Goal: Information Seeking & Learning: Learn about a topic

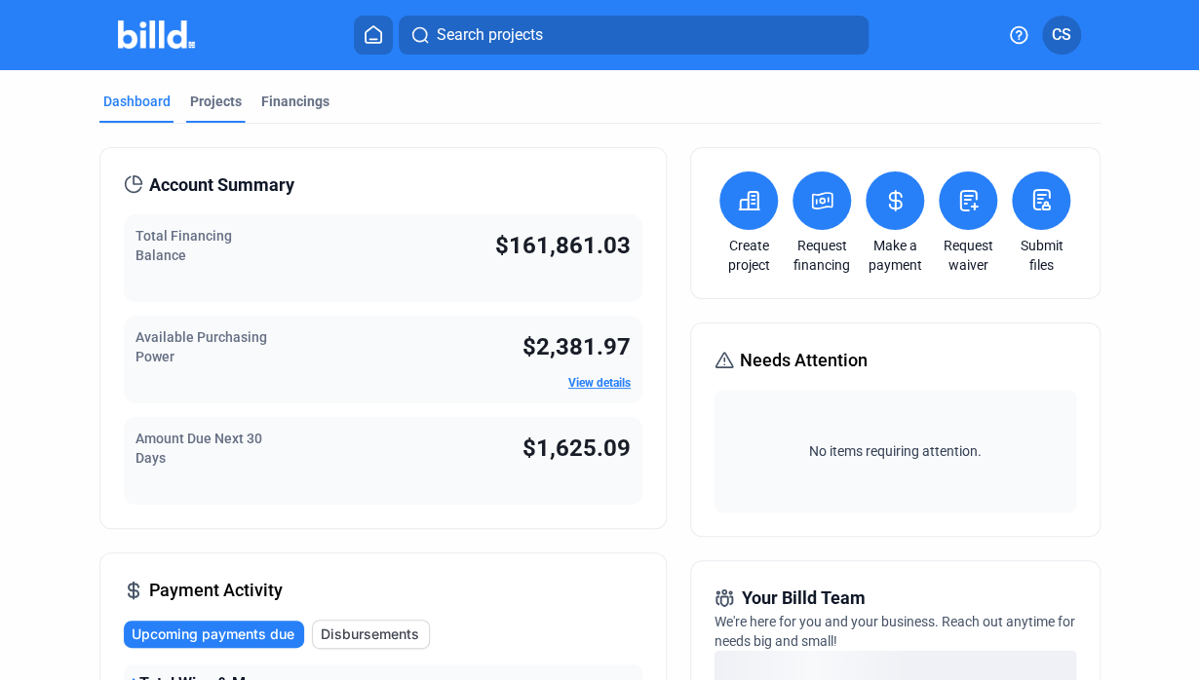
click at [214, 104] on div "Projects" at bounding box center [216, 101] width 52 height 19
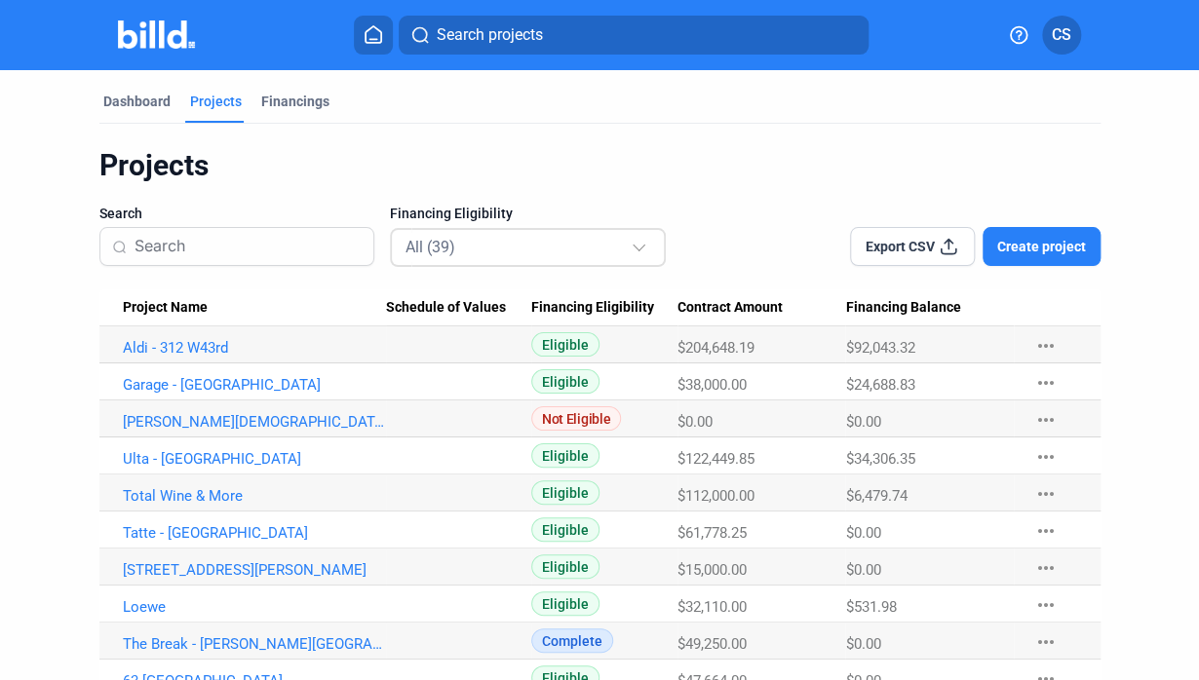
click at [518, 247] on div "All (39)" at bounding box center [517, 246] width 225 height 25
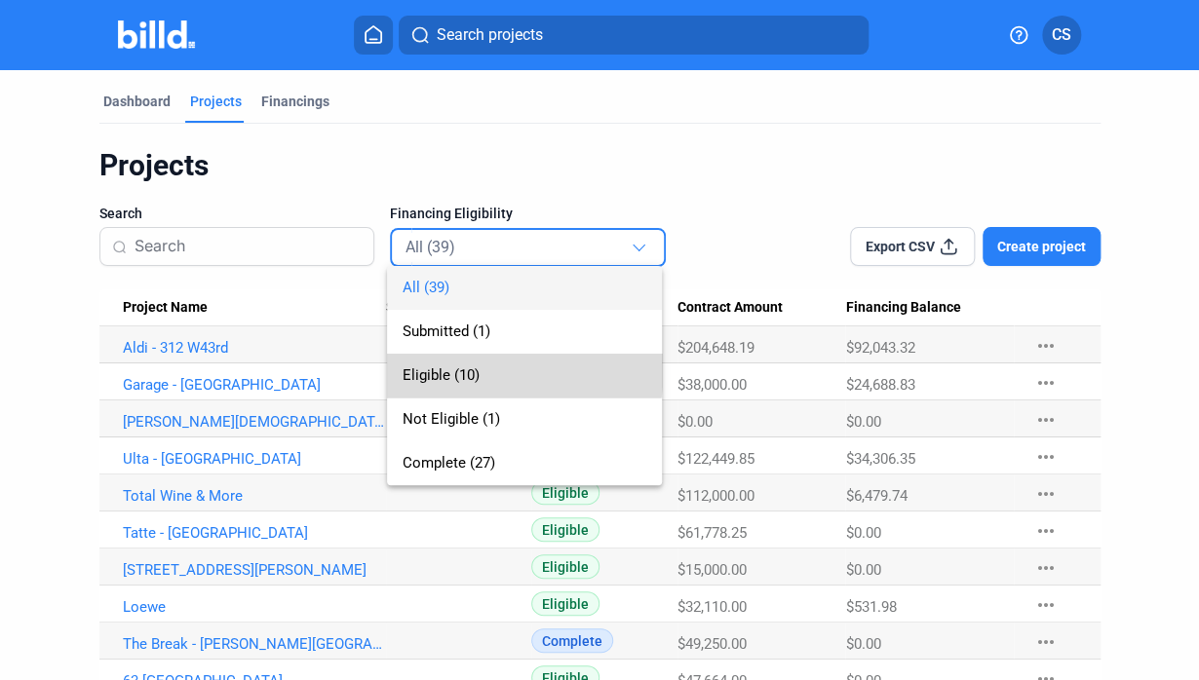
click at [441, 366] on span "Eligible (10)" at bounding box center [440, 375] width 77 height 18
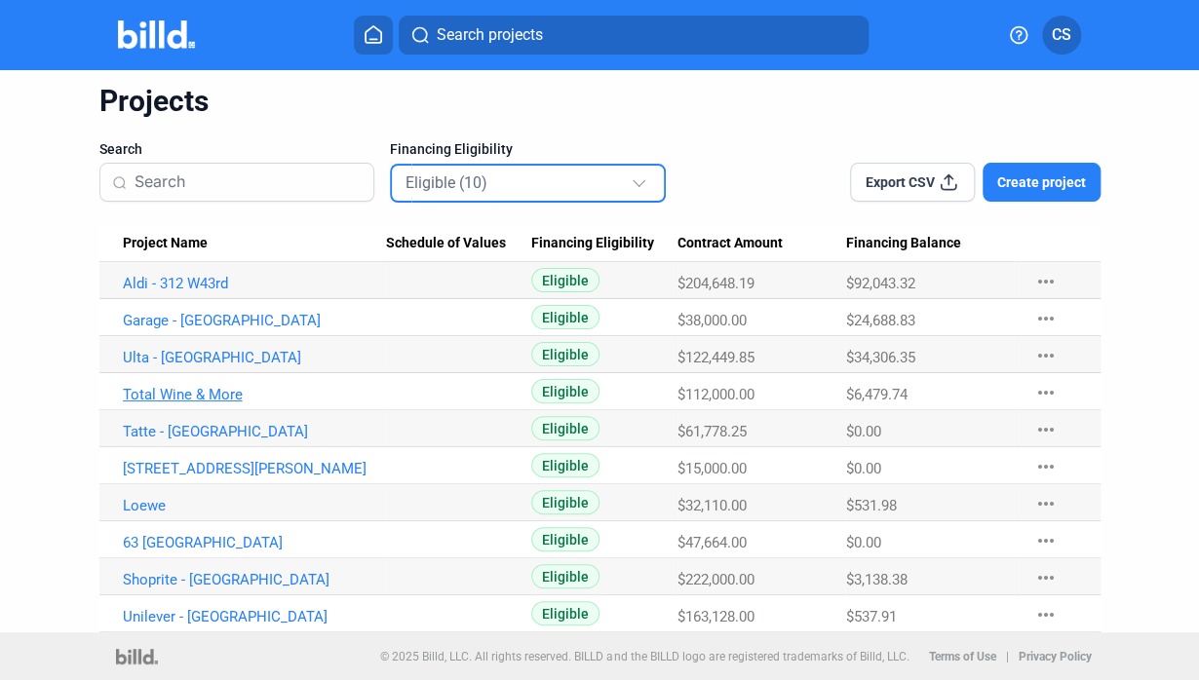
scroll to position [65, 0]
click at [181, 574] on link "Shoprite - [GEOGRAPHIC_DATA]" at bounding box center [254, 579] width 263 height 18
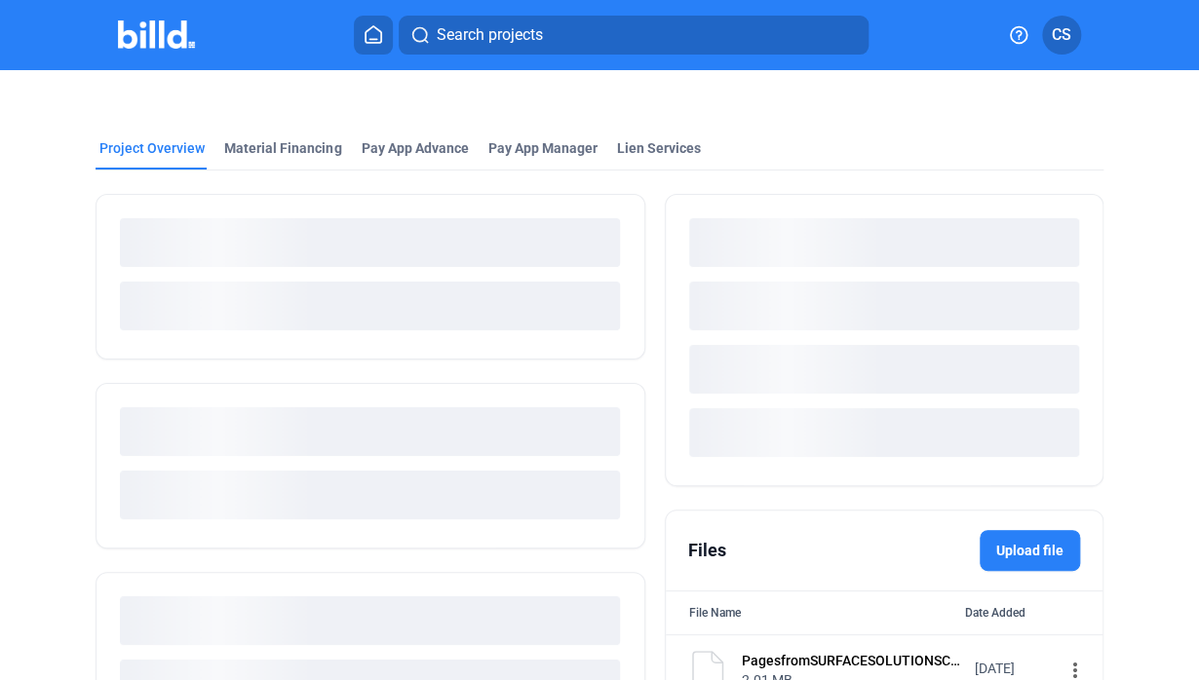
click at [279, 137] on mat-tab-group "Project Overview Material Financing Pay App Advance Pay App Manager Lien Servic…" at bounding box center [599, 427] width 1007 height 621
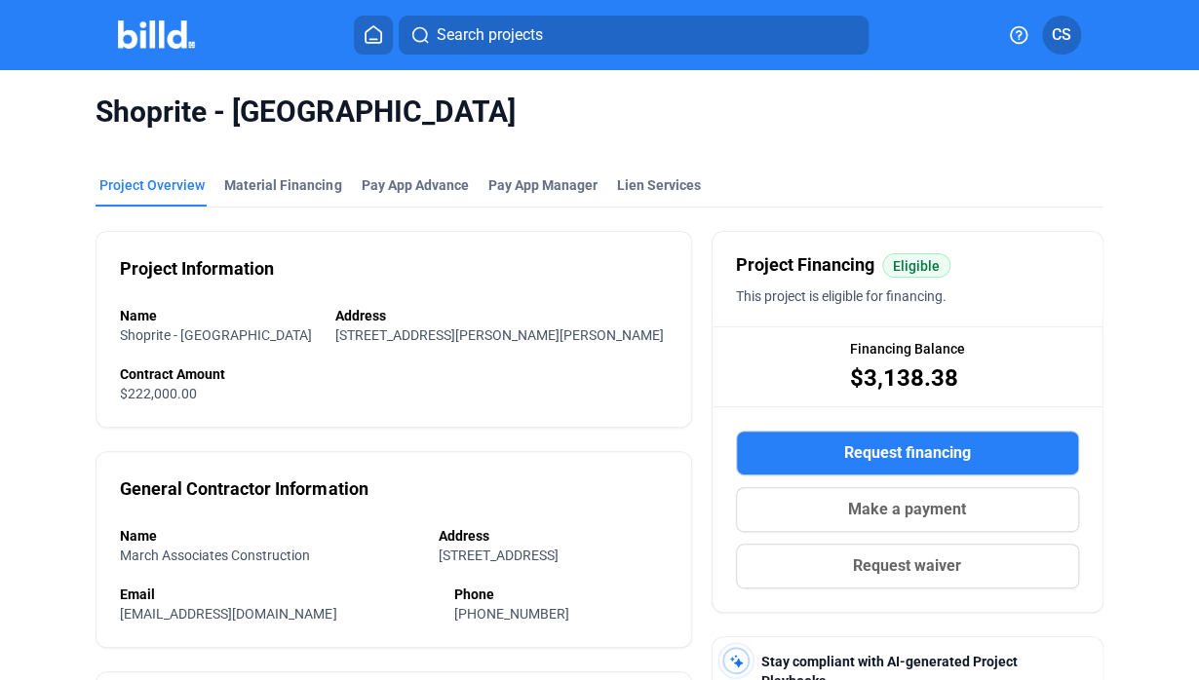
click at [295, 147] on div "Shoprite - [GEOGRAPHIC_DATA]" at bounding box center [599, 112] width 1007 height 84
click at [279, 181] on div "Material Financing" at bounding box center [282, 184] width 117 height 19
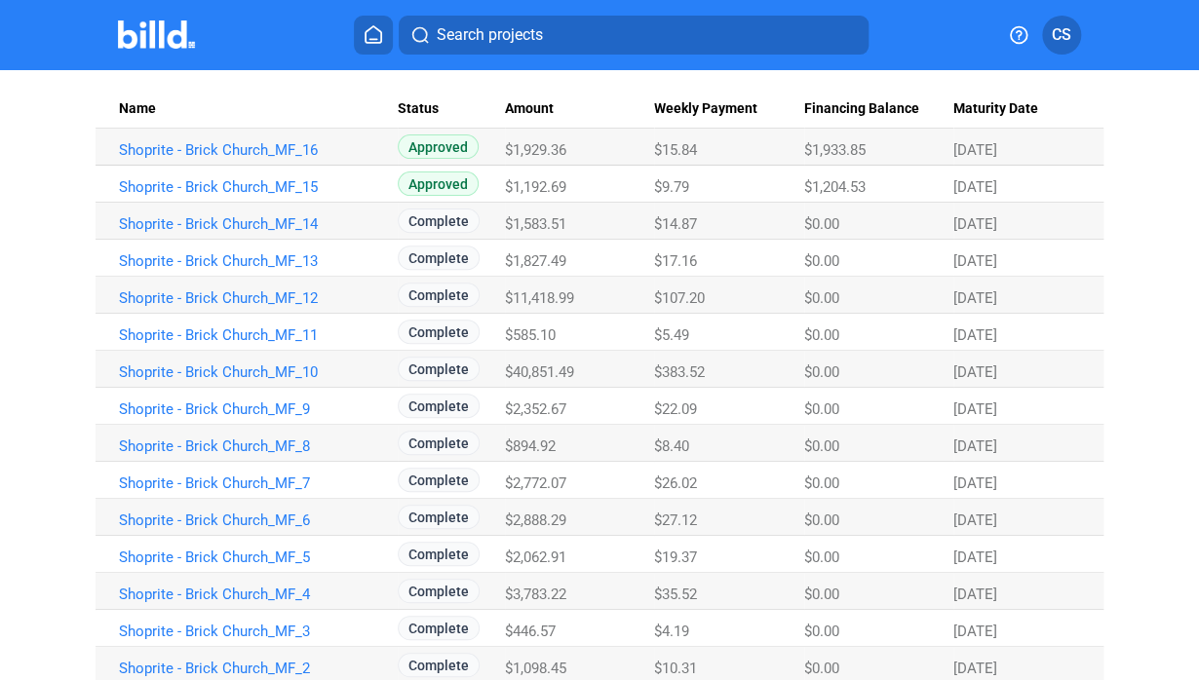
scroll to position [136, 0]
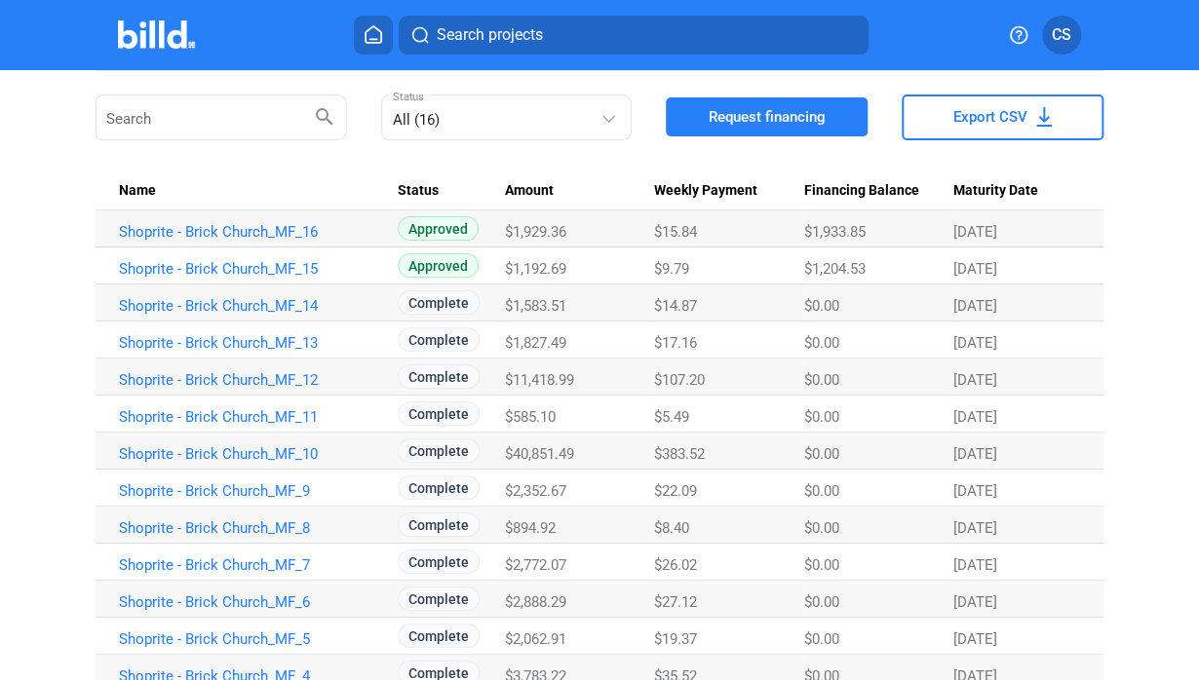
drag, startPoint x: 322, startPoint y: 223, endPoint x: 113, endPoint y: 233, distance: 208.8
click at [113, 233] on td "Shoprite - Brick Church_MF_16" at bounding box center [247, 229] width 302 height 37
copy link "Shoprite - Brick Church_MF_16"
click at [238, 240] on td "Shoprite - Brick Church_MF_16" at bounding box center [247, 229] width 302 height 37
click at [208, 227] on link "Shoprite - Brick Church_MF_16" at bounding box center [250, 232] width 263 height 18
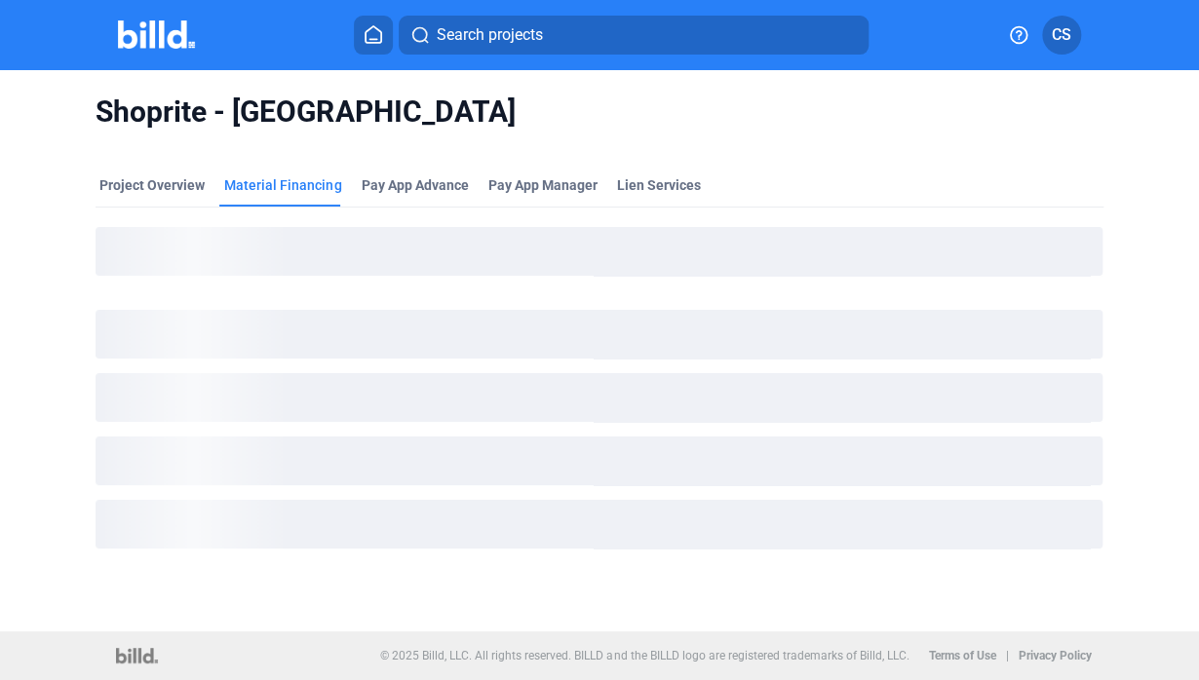
scroll to position [0, 0]
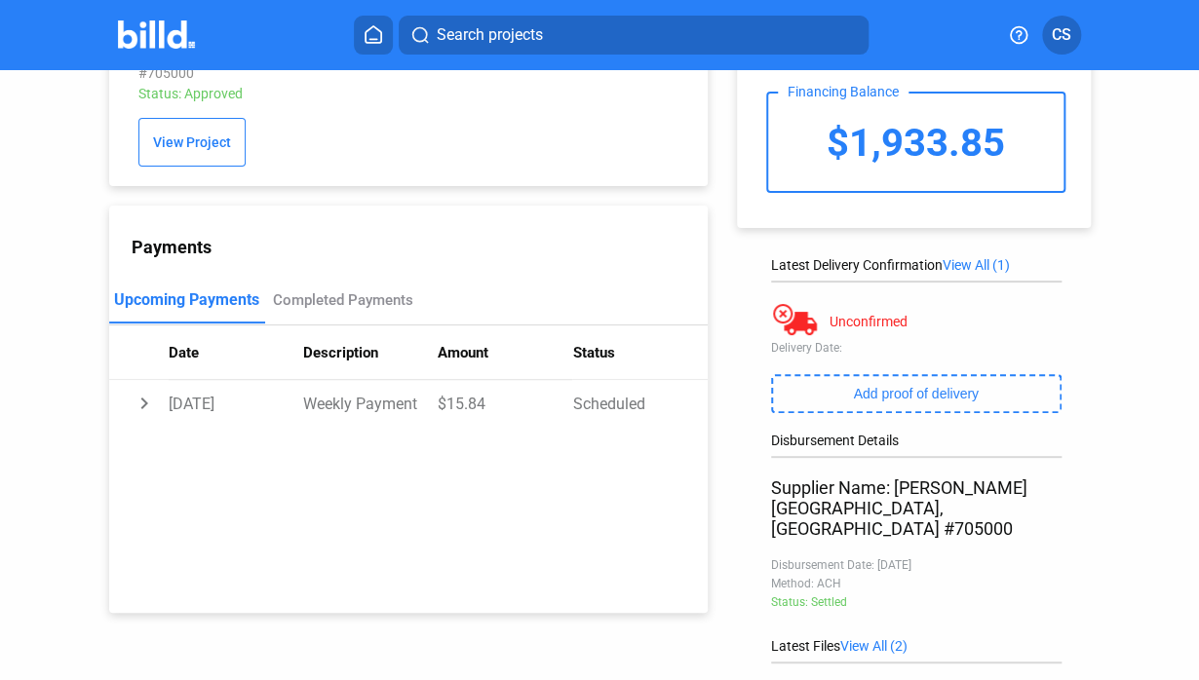
scroll to position [347, 0]
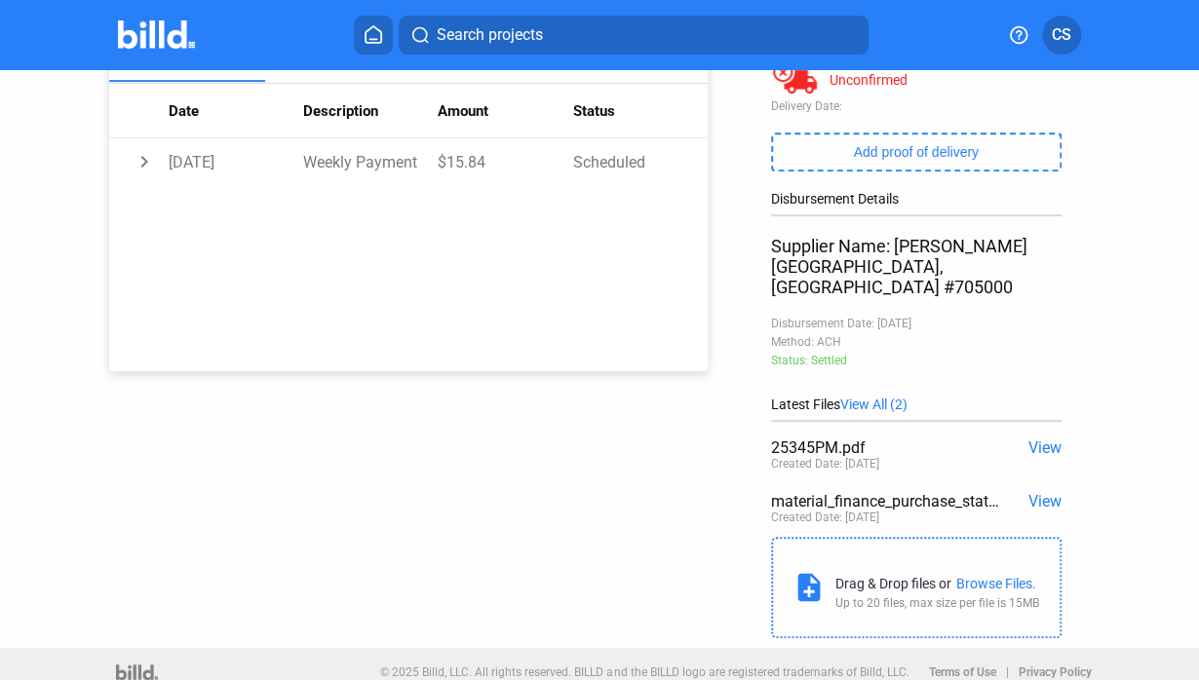
click at [1027, 439] on span "View" at bounding box center [1043, 448] width 33 height 19
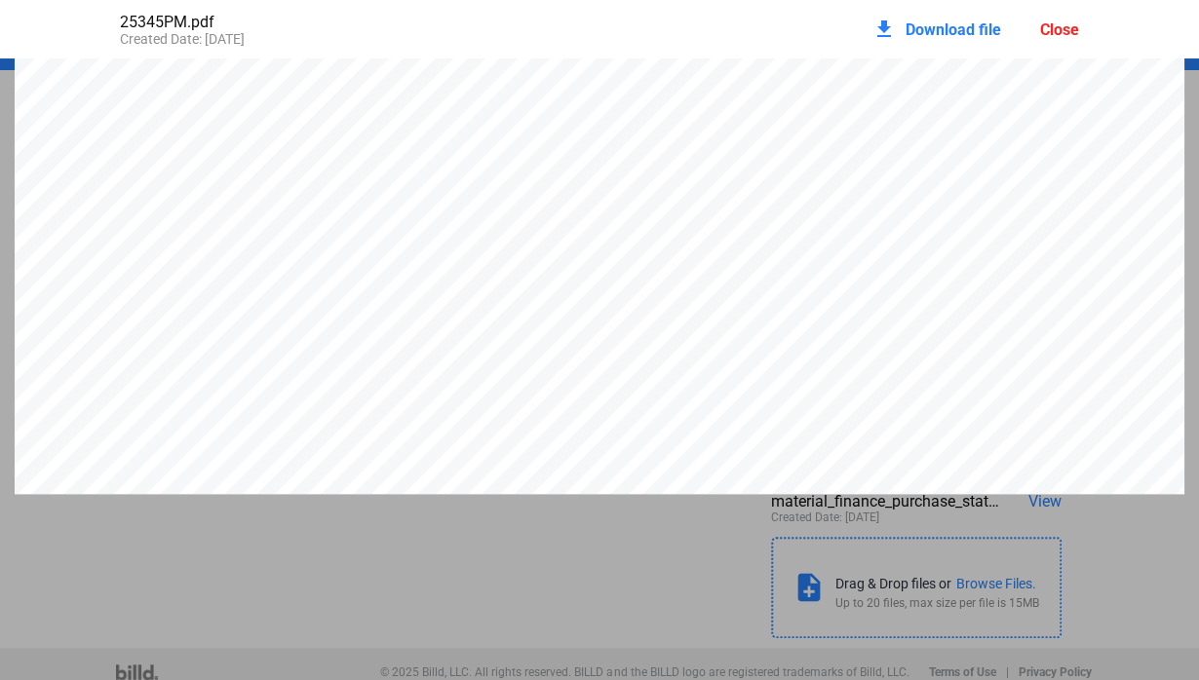
scroll to position [0, 0]
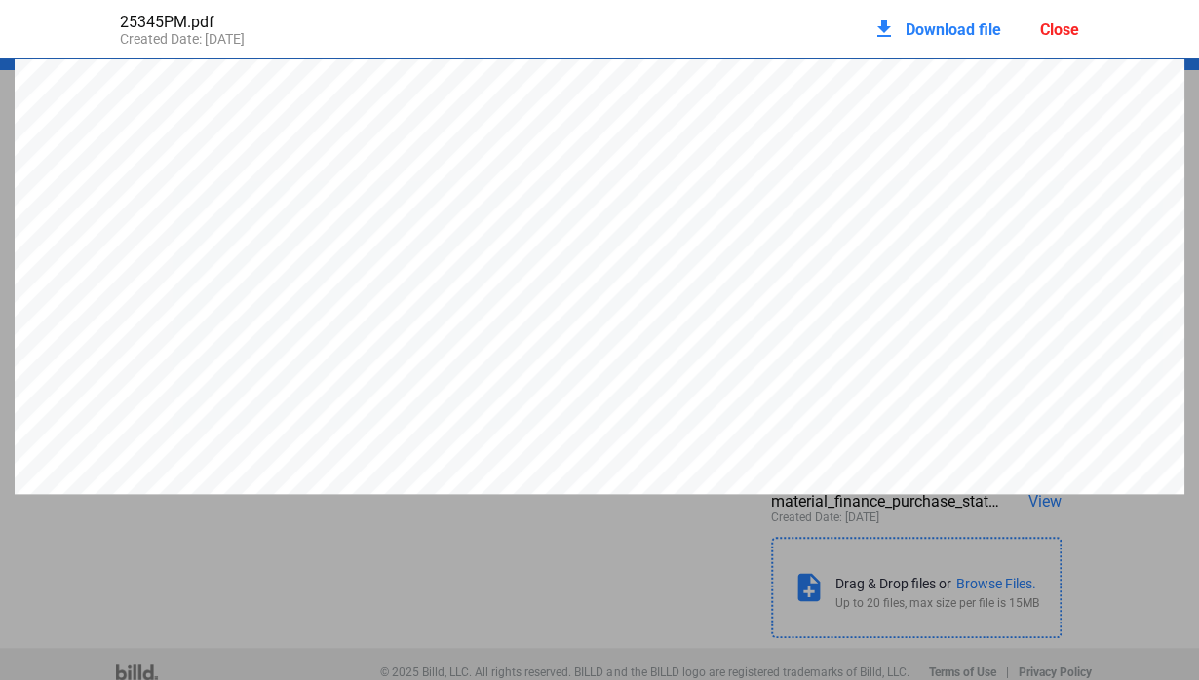
click at [1061, 34] on div "Close" at bounding box center [1059, 29] width 39 height 19
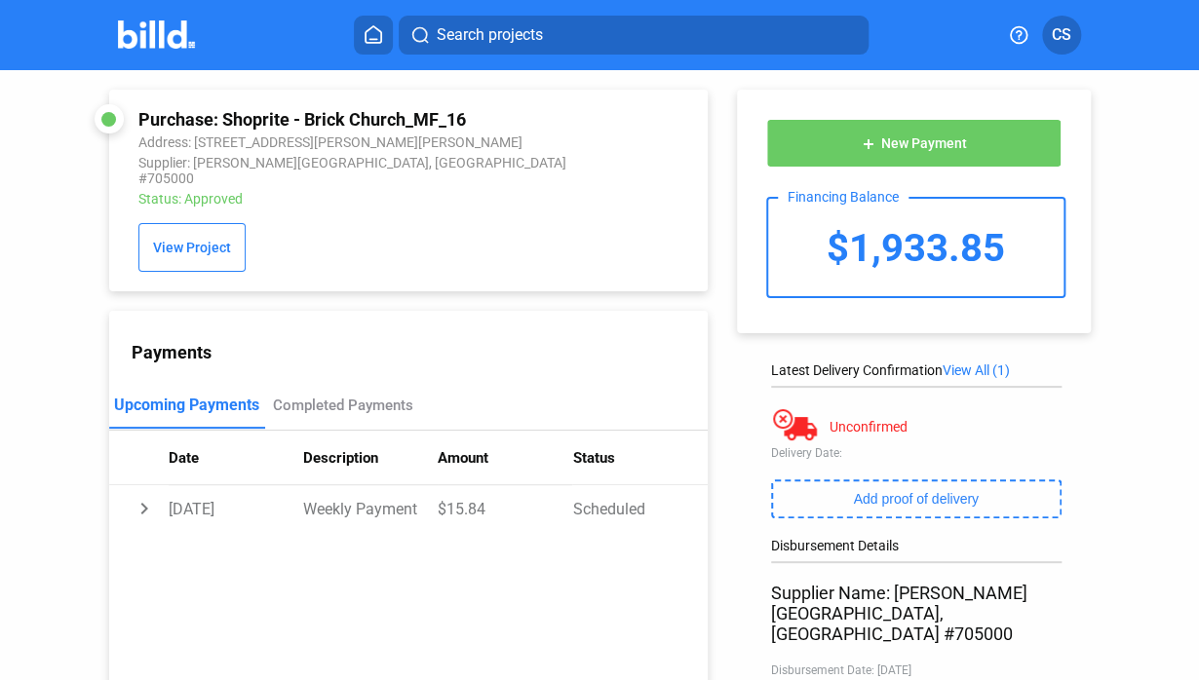
click at [152, 31] on img at bounding box center [156, 34] width 77 height 28
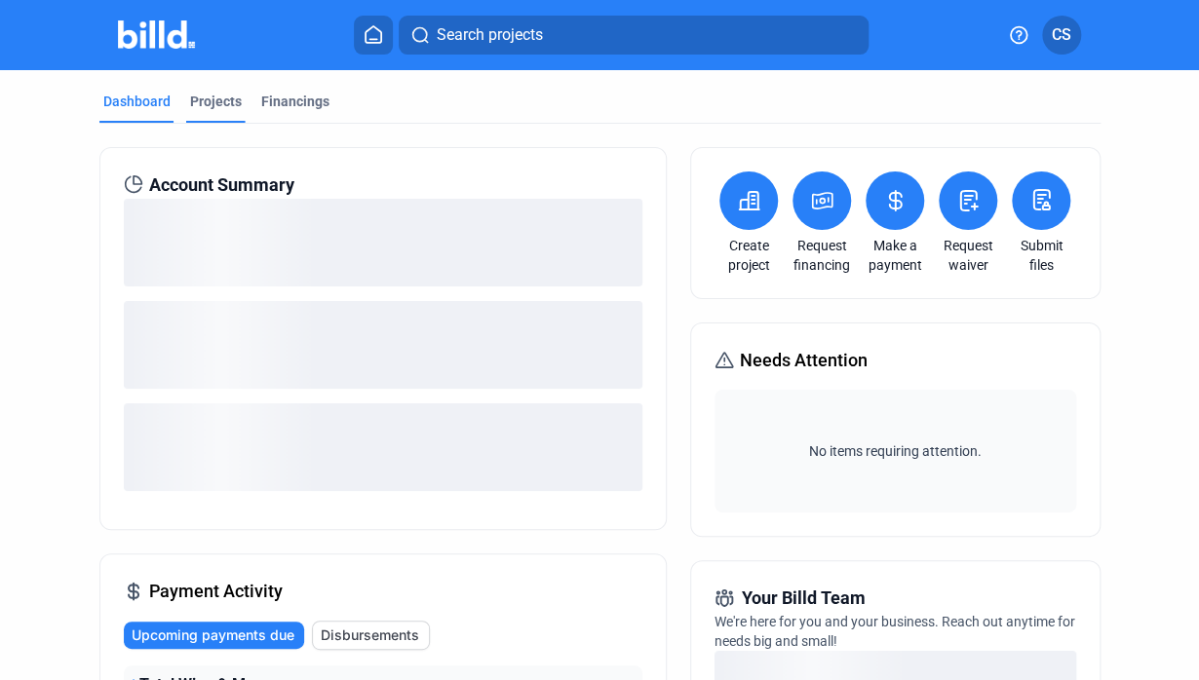
click at [208, 102] on div "Projects" at bounding box center [216, 101] width 52 height 19
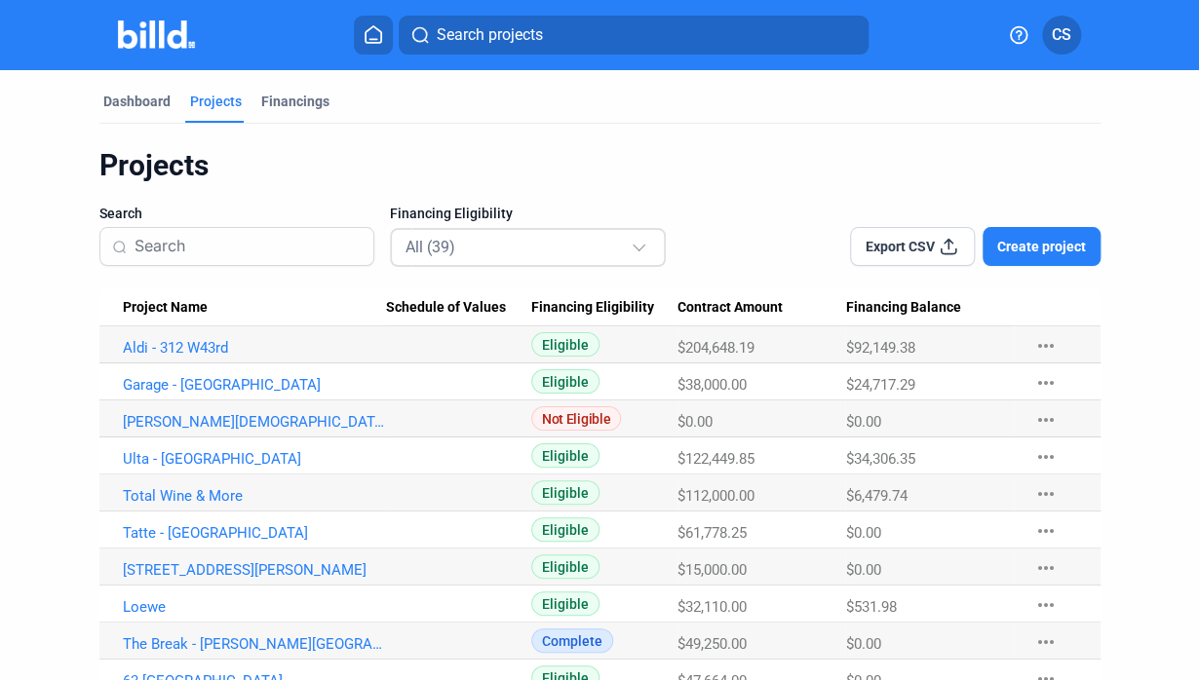
click at [490, 234] on div "All (39)" at bounding box center [517, 246] width 225 height 25
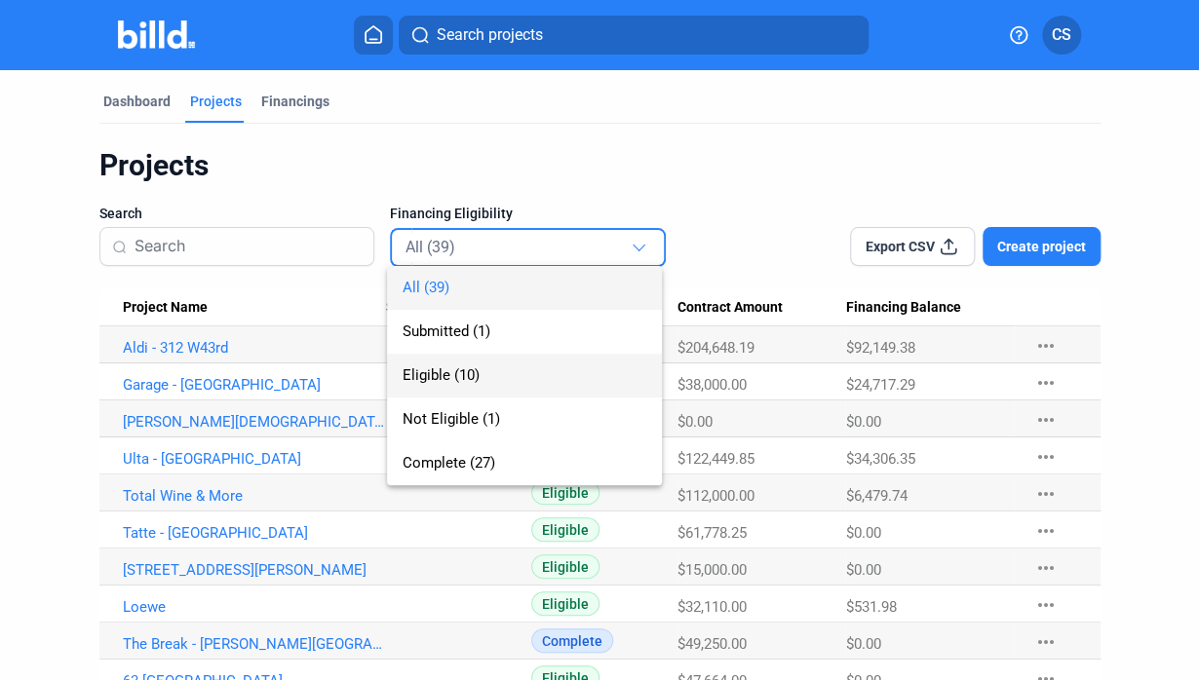
click at [441, 375] on span "Eligible (10)" at bounding box center [440, 375] width 77 height 18
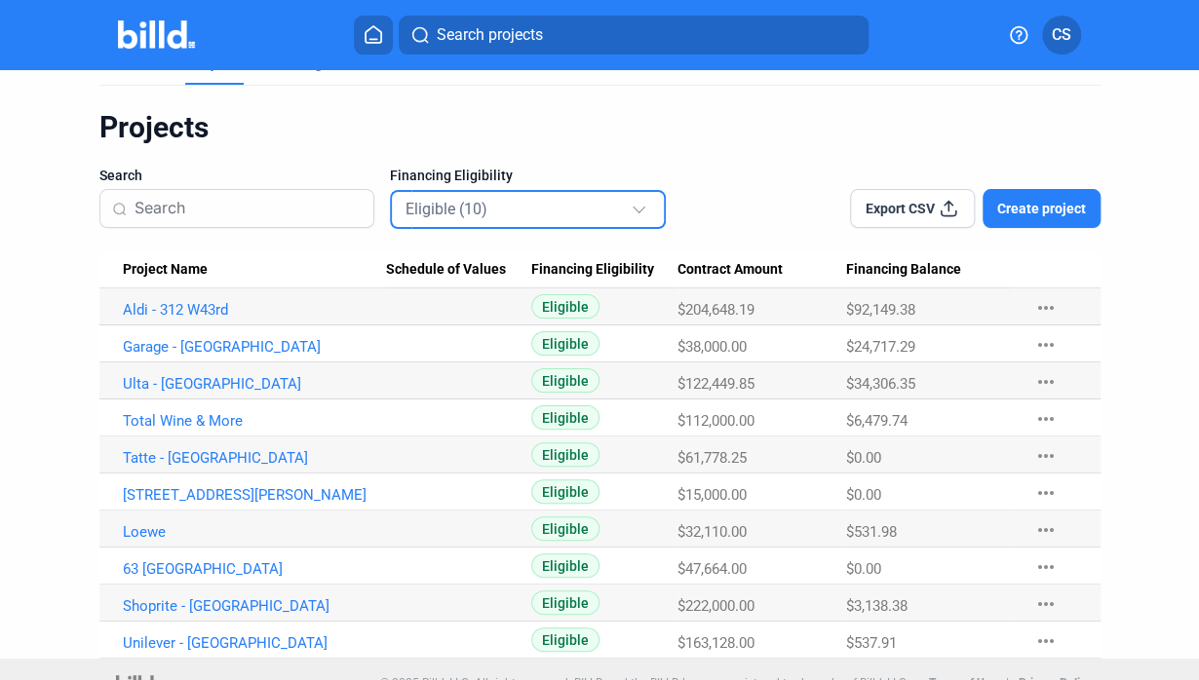
scroll to position [65, 0]
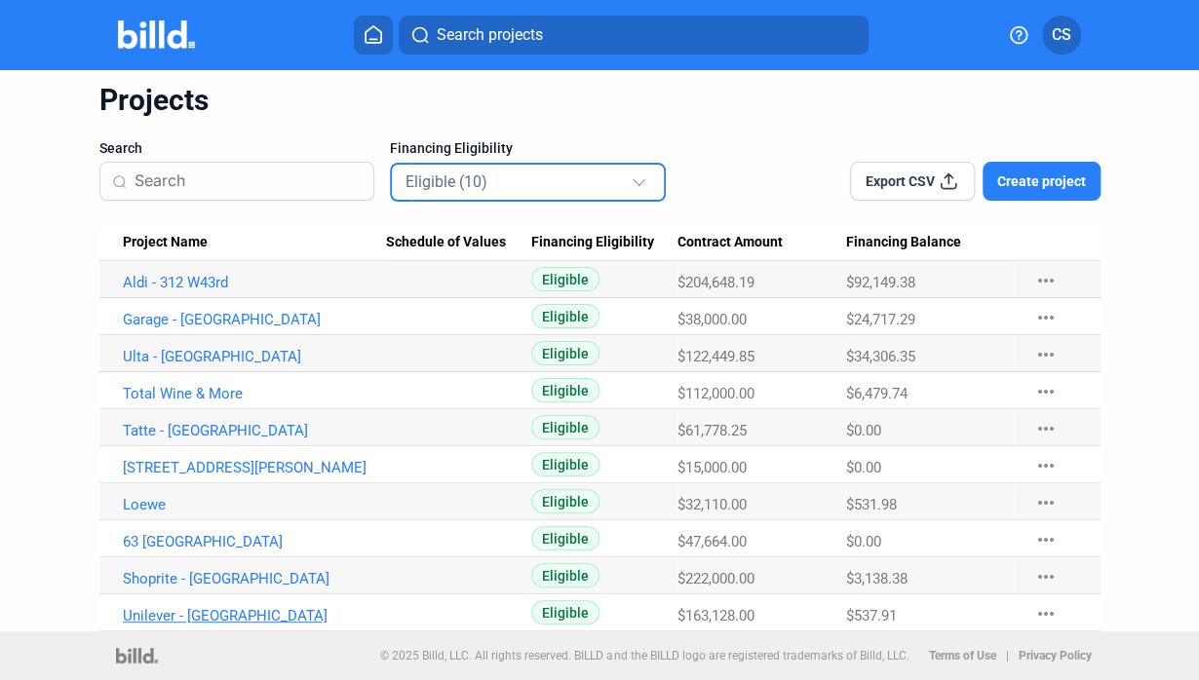
click at [173, 617] on link "Unilever - [GEOGRAPHIC_DATA]" at bounding box center [254, 616] width 263 height 18
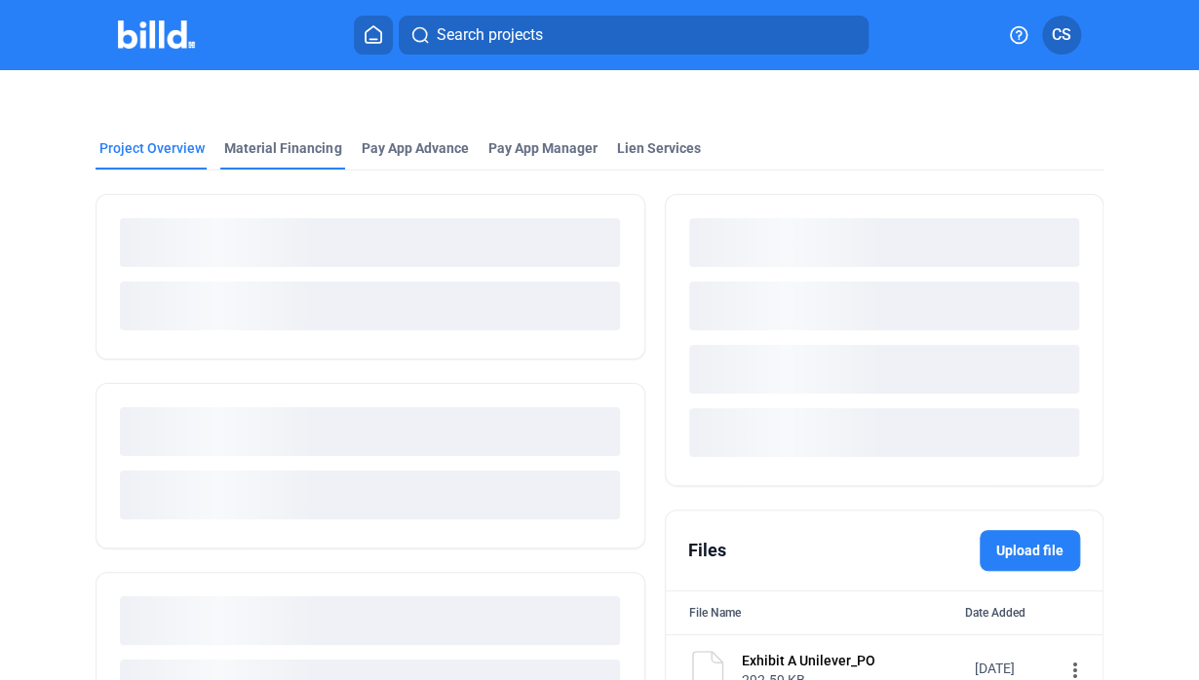
click at [285, 142] on div "Material Financing" at bounding box center [282, 147] width 117 height 19
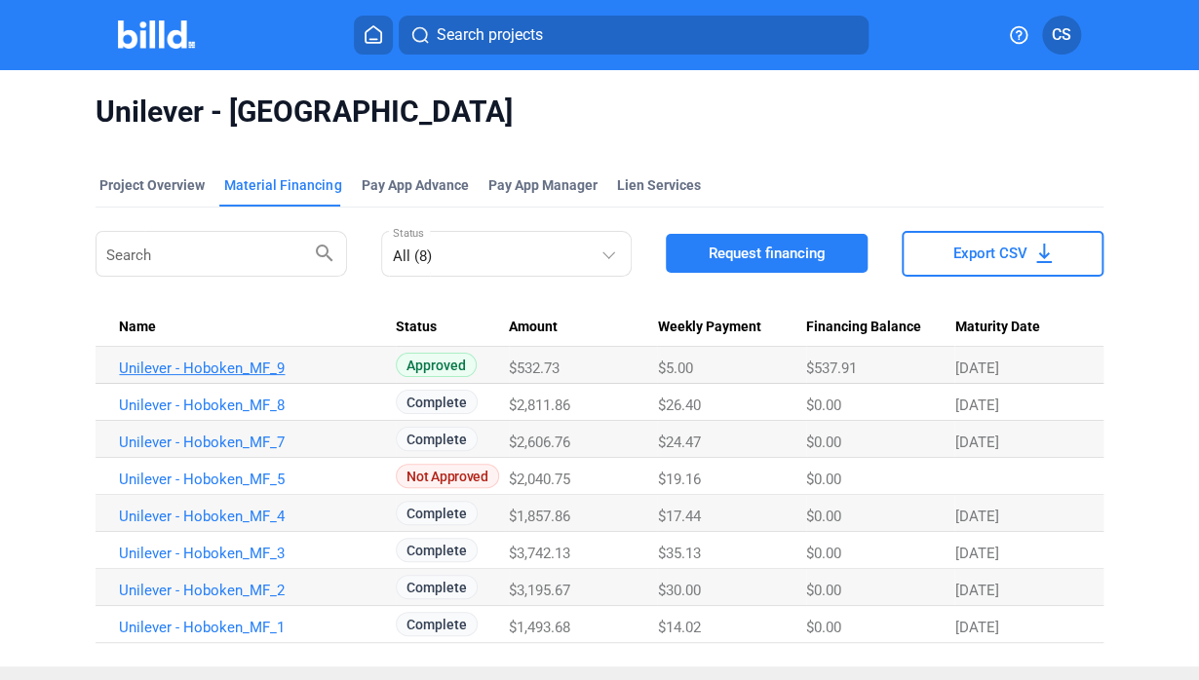
click at [244, 369] on link "Unilever - Hoboken_MF_9" at bounding box center [250, 369] width 263 height 18
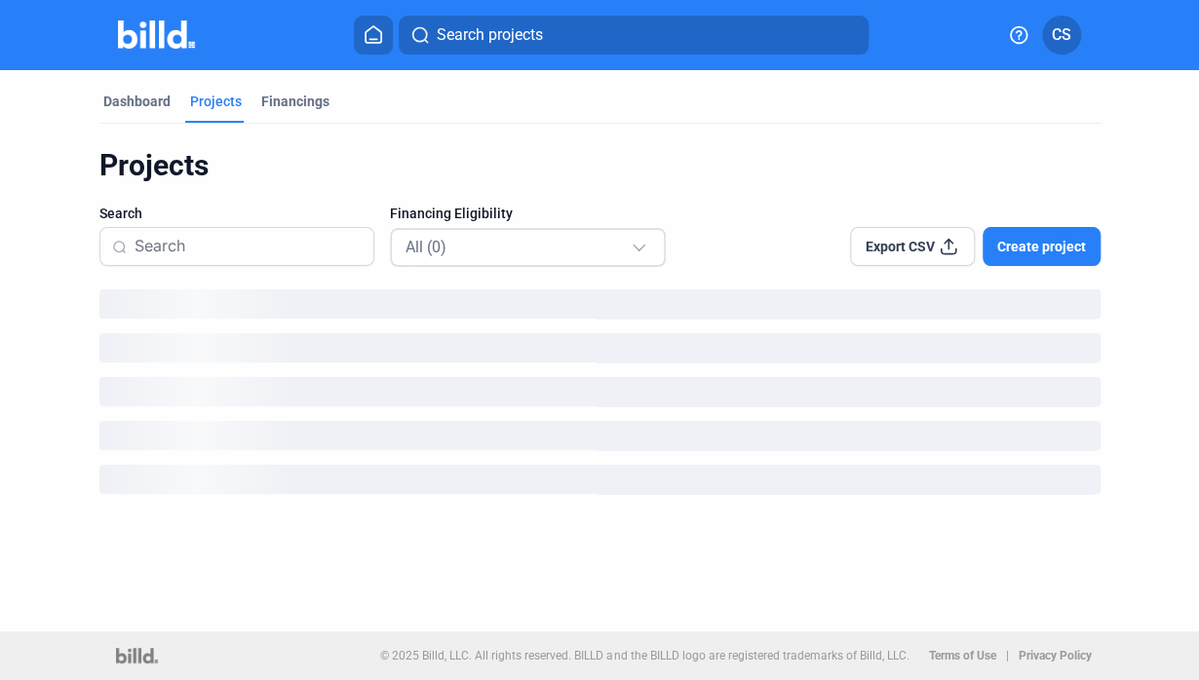
click at [577, 243] on div "All (0)" at bounding box center [517, 246] width 225 height 25
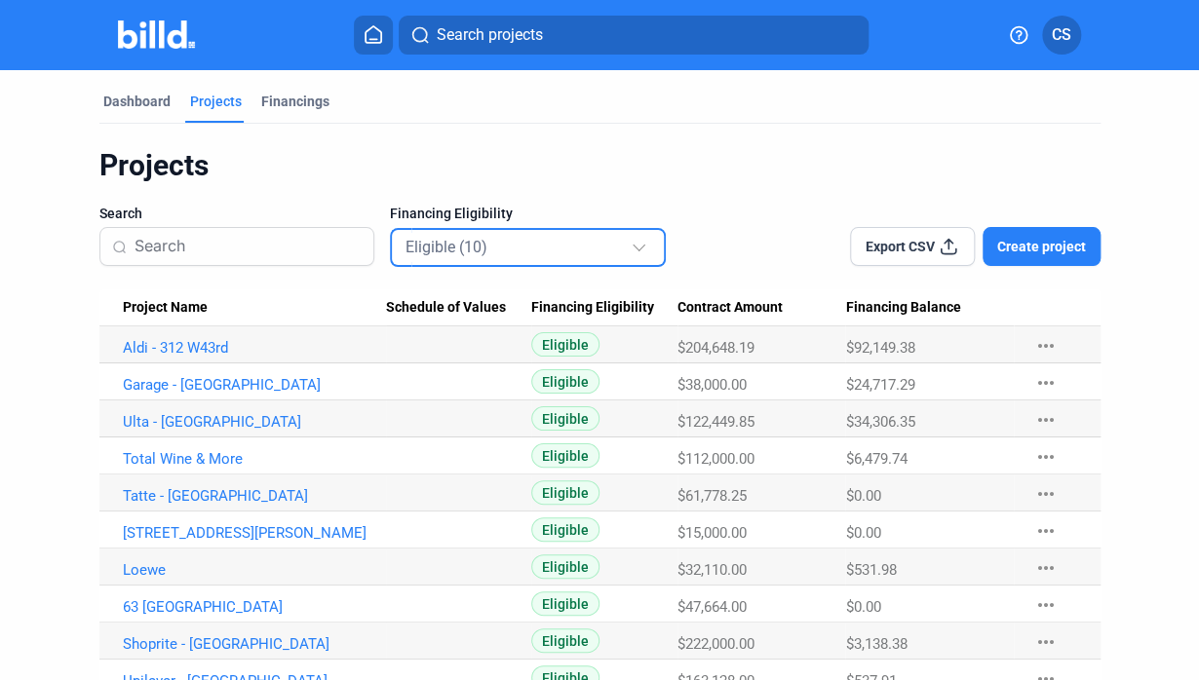
scroll to position [65, 0]
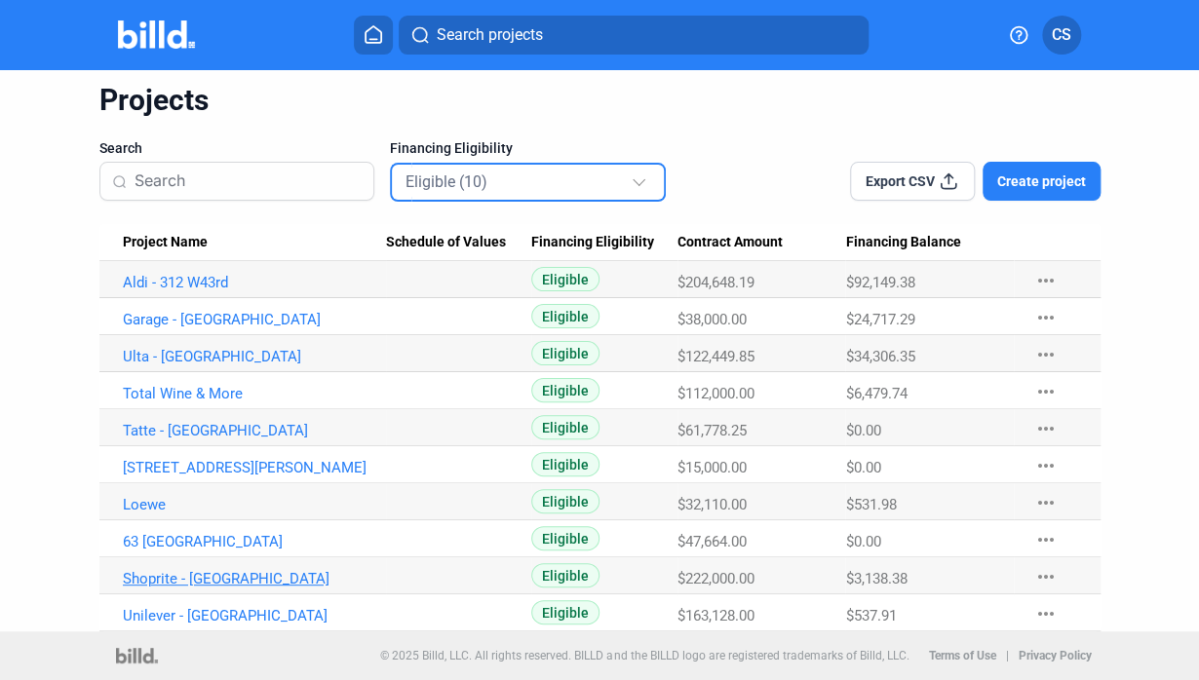
click at [199, 574] on link "Shoprite - [GEOGRAPHIC_DATA]" at bounding box center [254, 579] width 263 height 18
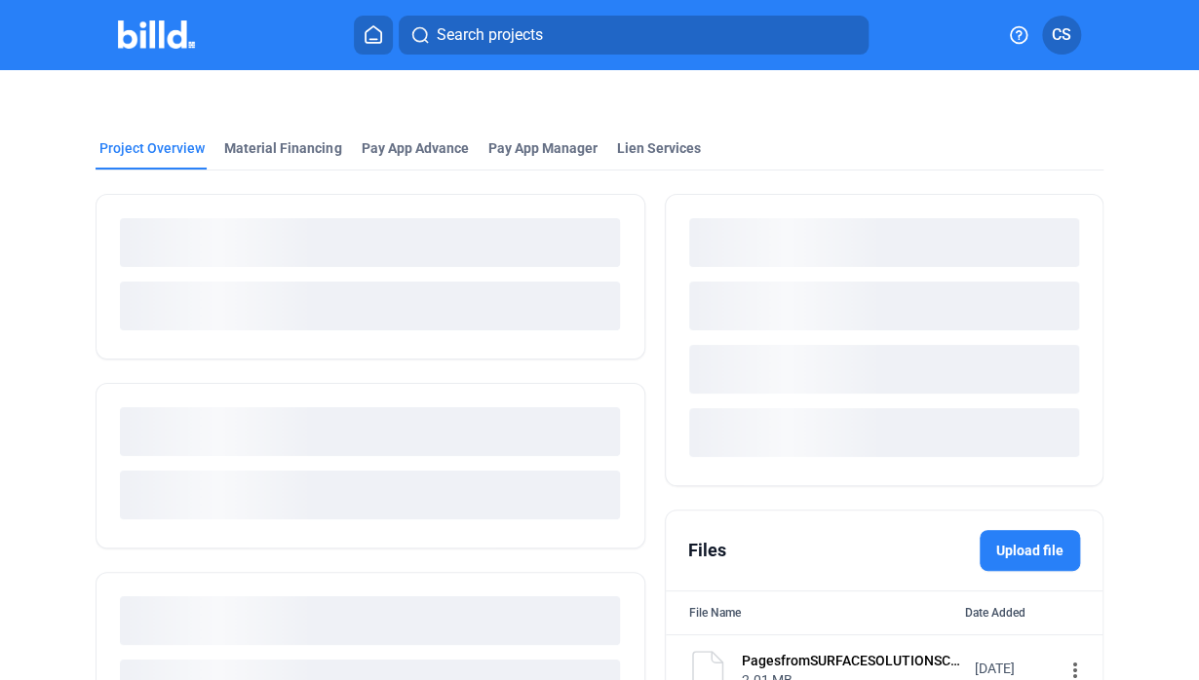
click at [293, 117] on div at bounding box center [599, 93] width 1007 height 47
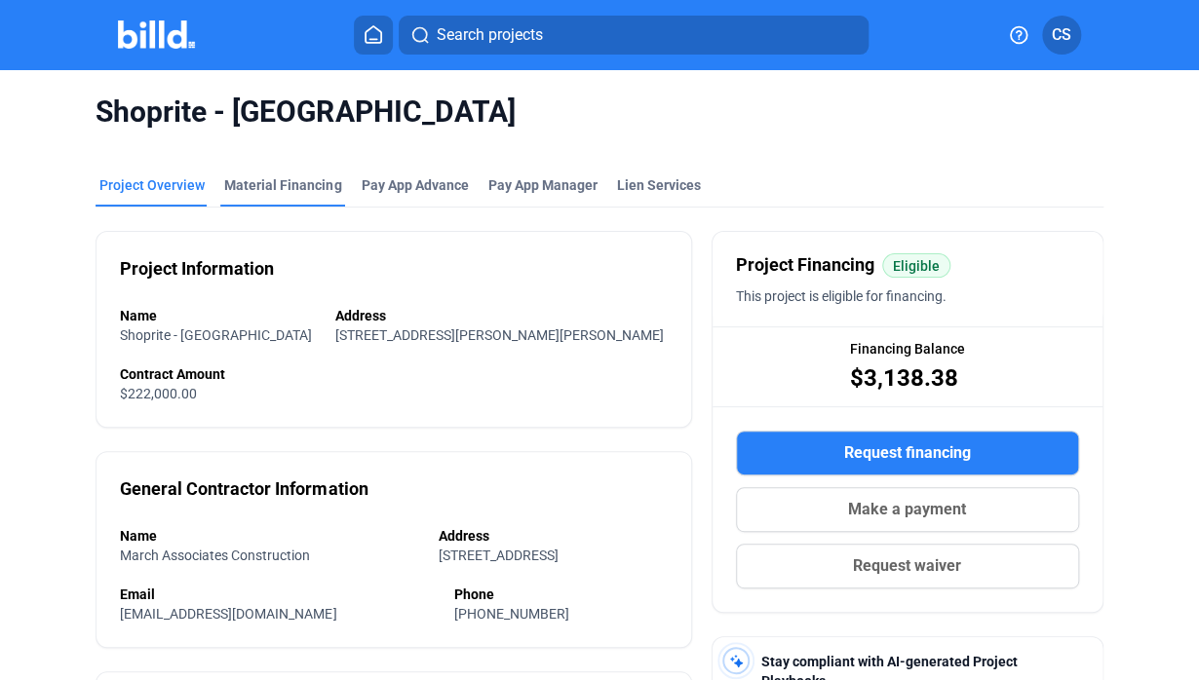
click at [286, 192] on div "Material Financing" at bounding box center [282, 184] width 117 height 19
click at [274, 179] on div "Material Financing" at bounding box center [282, 184] width 117 height 19
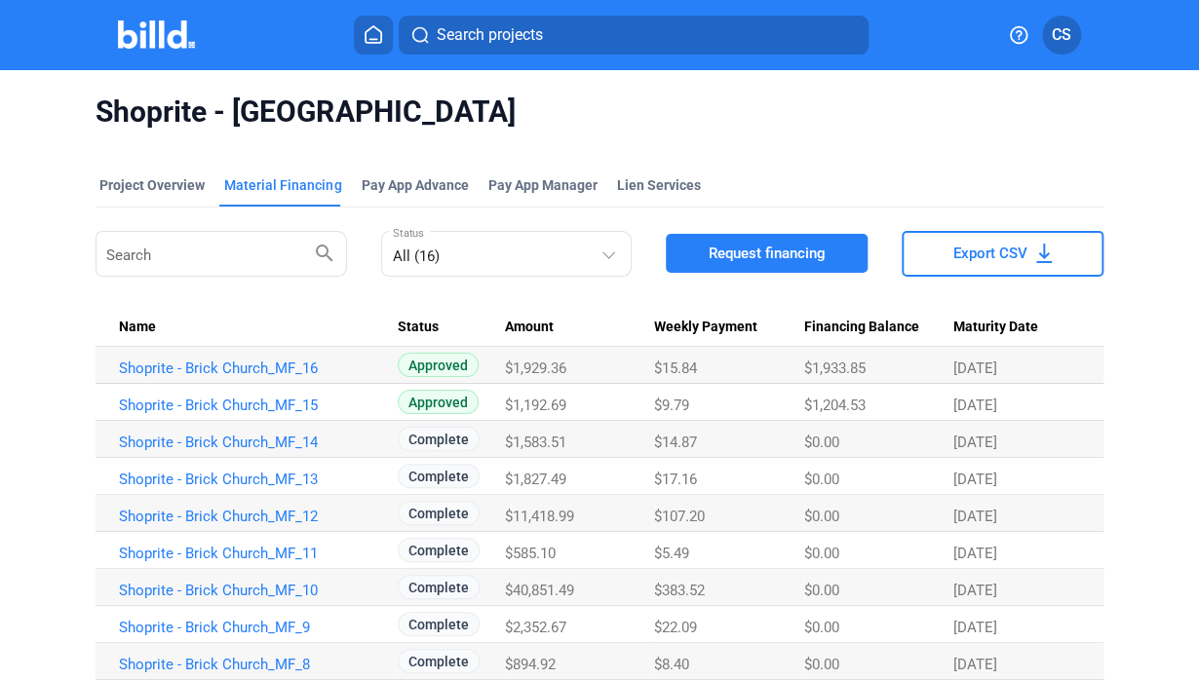
click at [128, 27] on img at bounding box center [156, 34] width 77 height 28
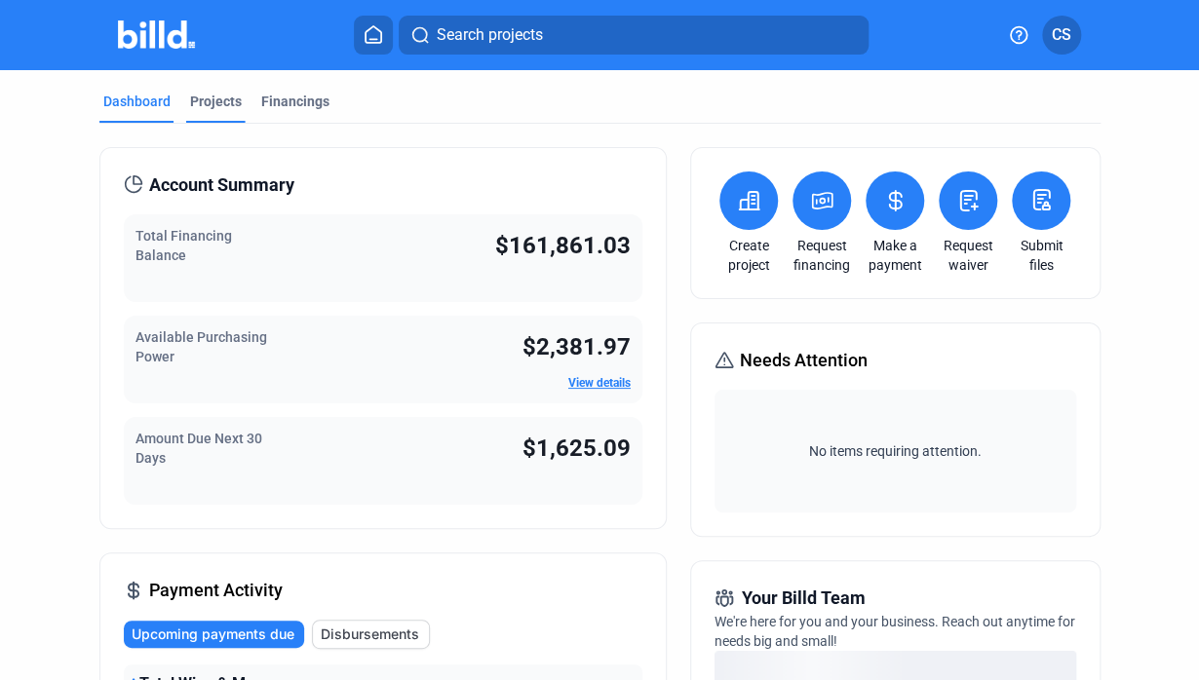
click at [220, 106] on div "Projects" at bounding box center [216, 101] width 52 height 19
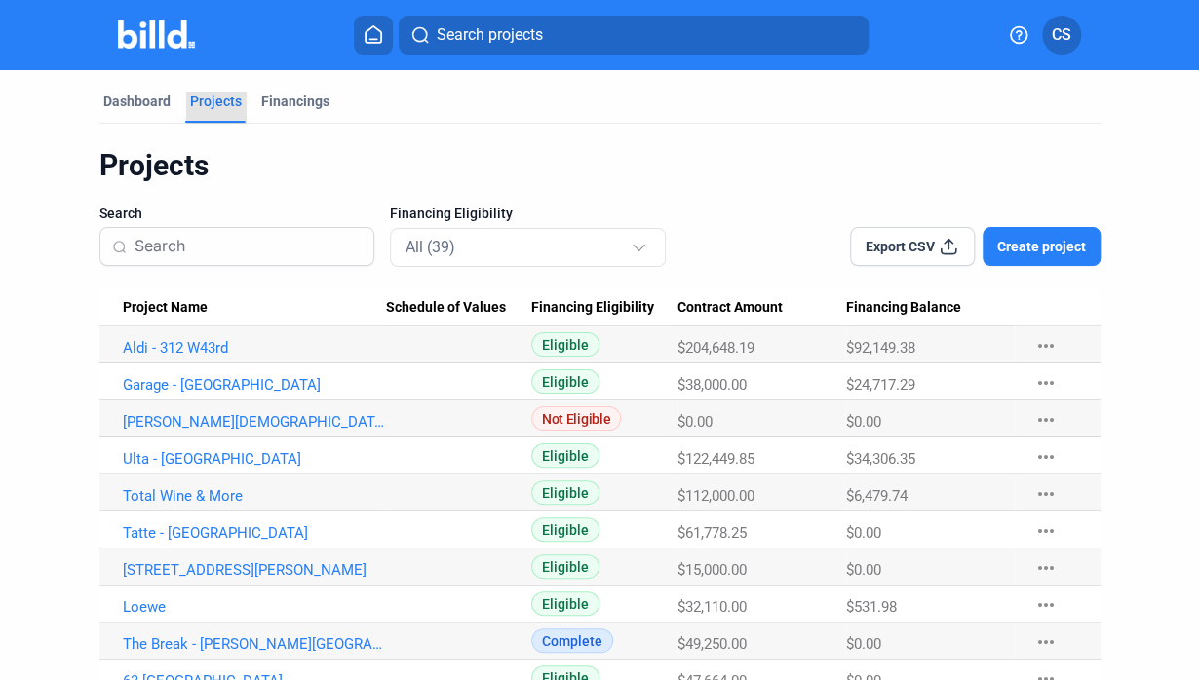
click at [220, 93] on div "Projects" at bounding box center [216, 101] width 52 height 19
click at [524, 250] on div "All (39)" at bounding box center [517, 246] width 225 height 25
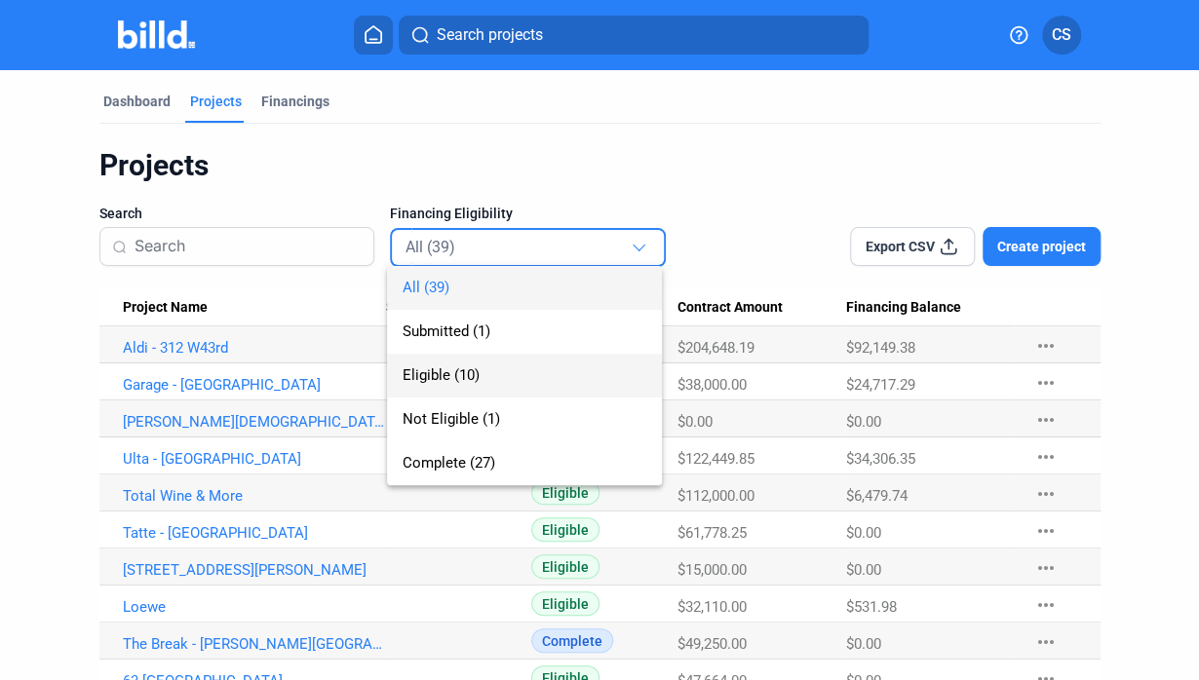
click at [437, 363] on span "Eligible (10)" at bounding box center [524, 376] width 244 height 44
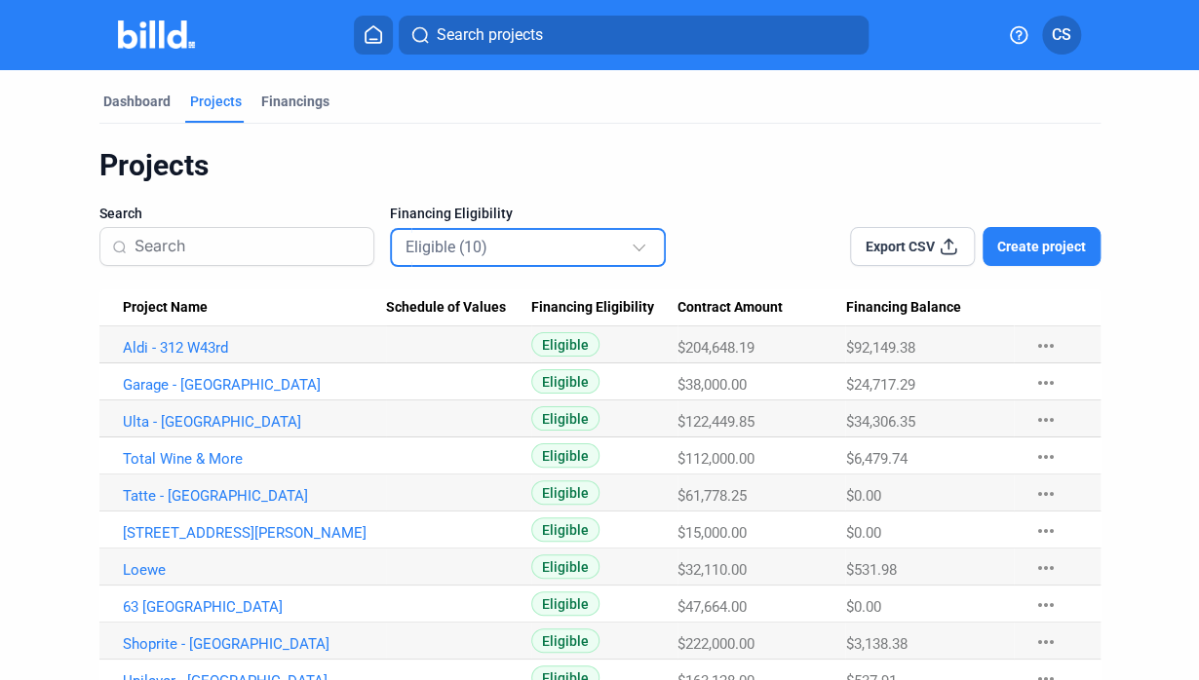
scroll to position [65, 0]
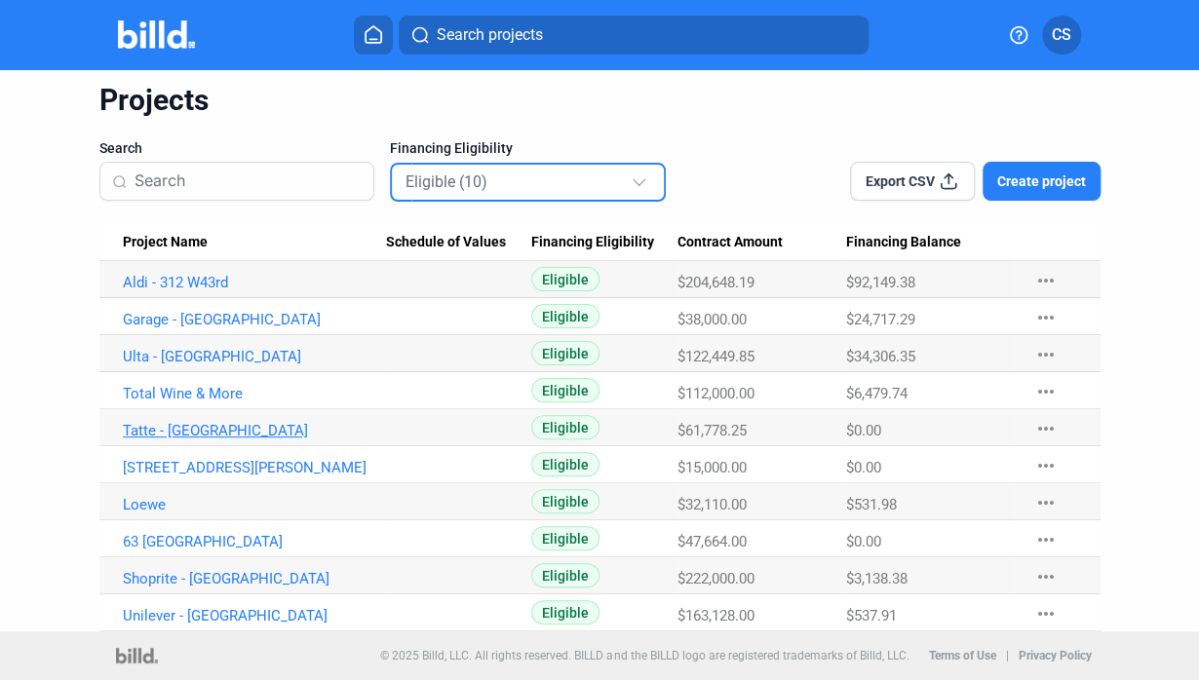
click at [177, 424] on link "Tatte - [GEOGRAPHIC_DATA]" at bounding box center [254, 431] width 263 height 18
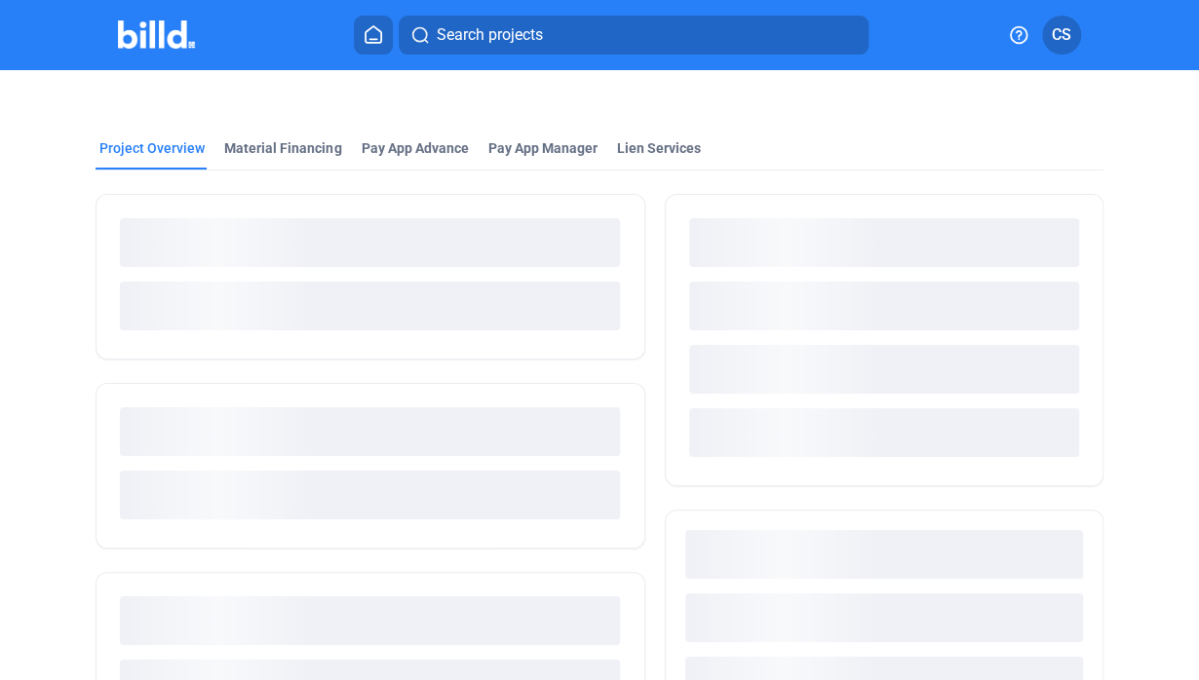
click at [259, 134] on mat-tab-group "Project Overview Material Financing Pay App Advance Pay App Manager Lien Servic…" at bounding box center [599, 427] width 1007 height 621
click at [277, 149] on div "Material Financing" at bounding box center [282, 147] width 117 height 19
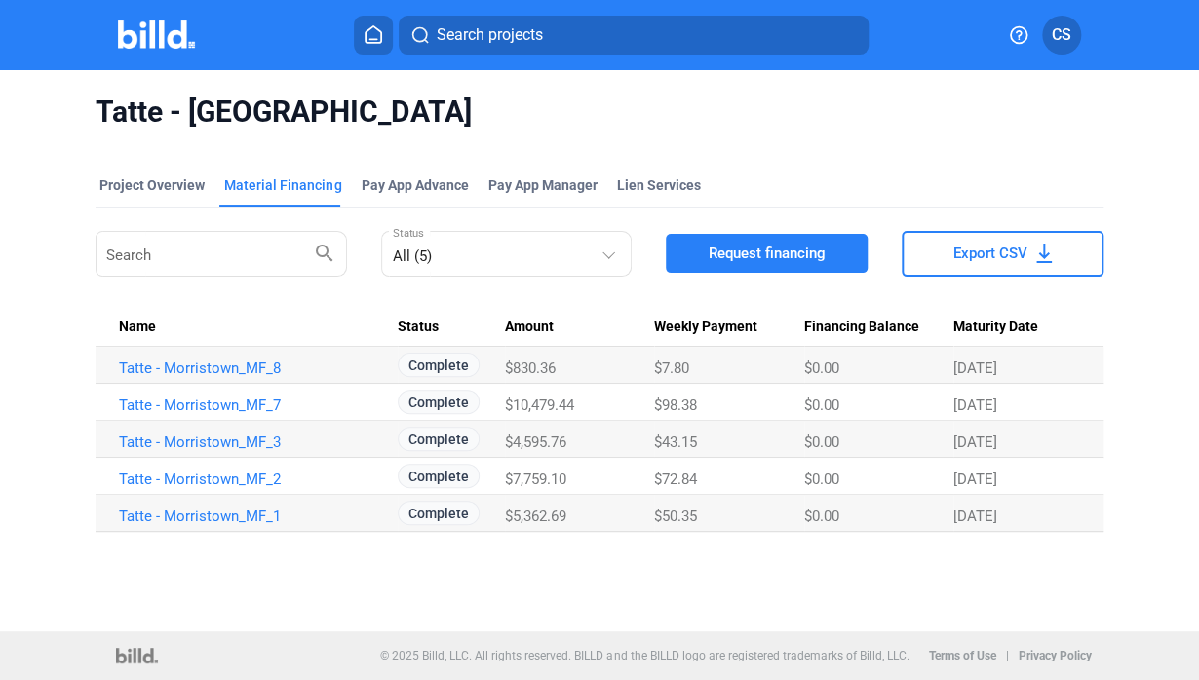
click at [135, 40] on img at bounding box center [156, 34] width 77 height 28
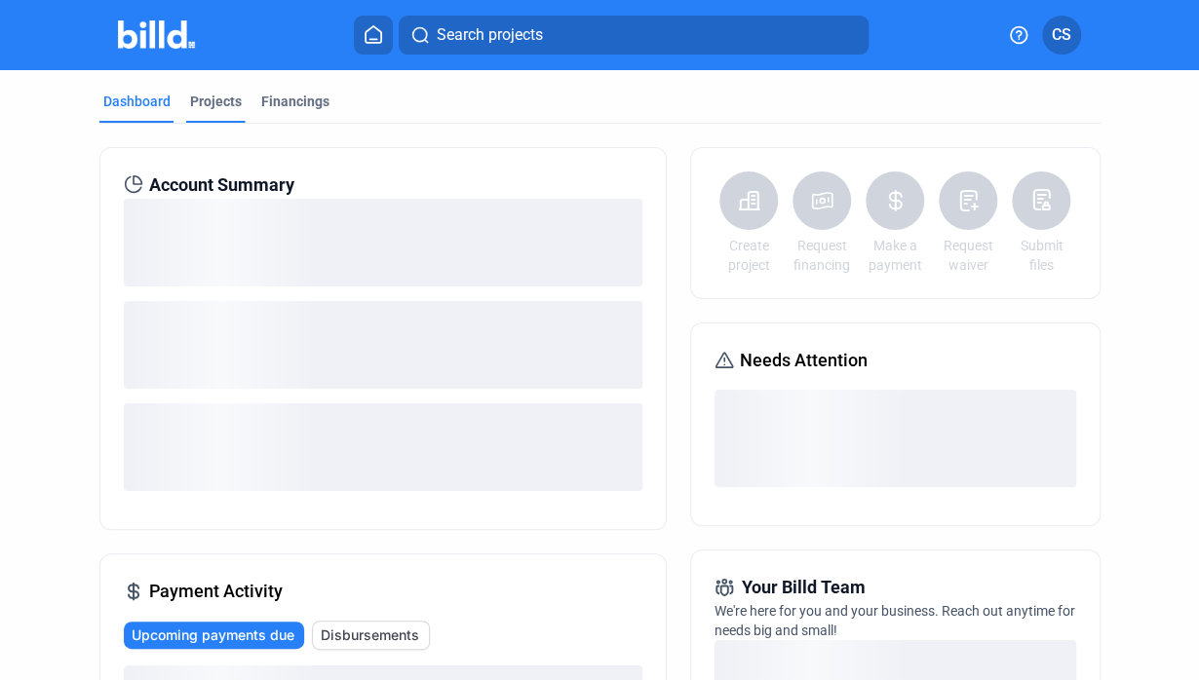
click at [219, 102] on div "Projects" at bounding box center [216, 101] width 52 height 19
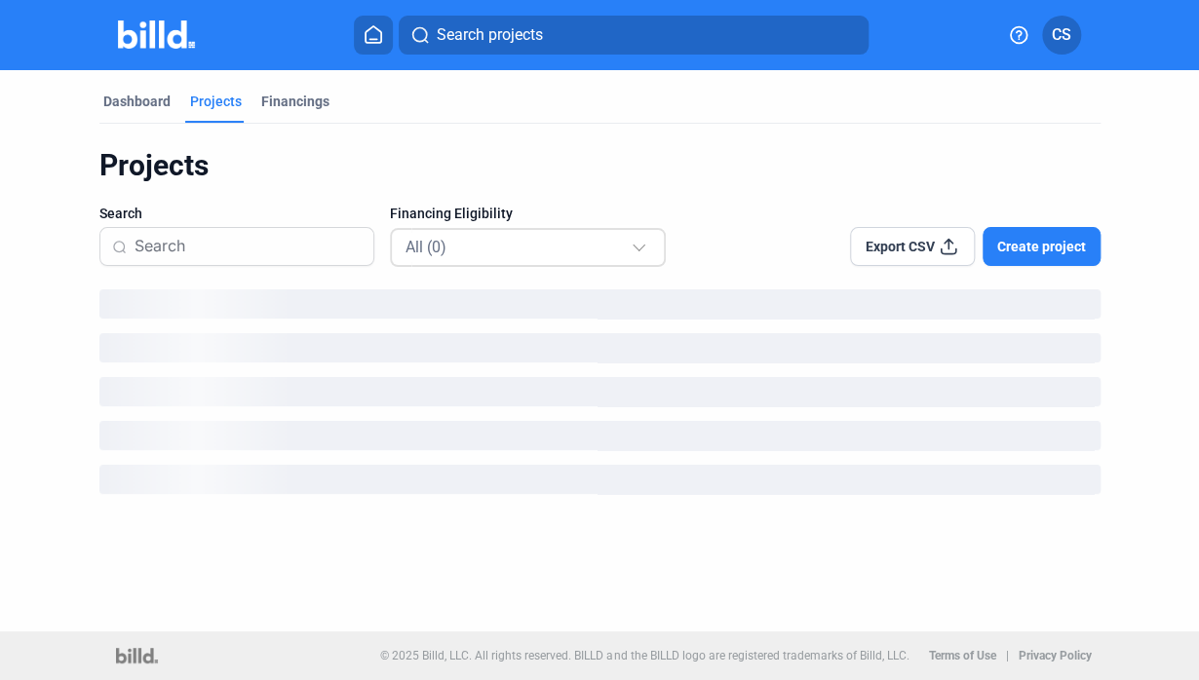
click at [489, 225] on div "All (0)" at bounding box center [528, 247] width 276 height 44
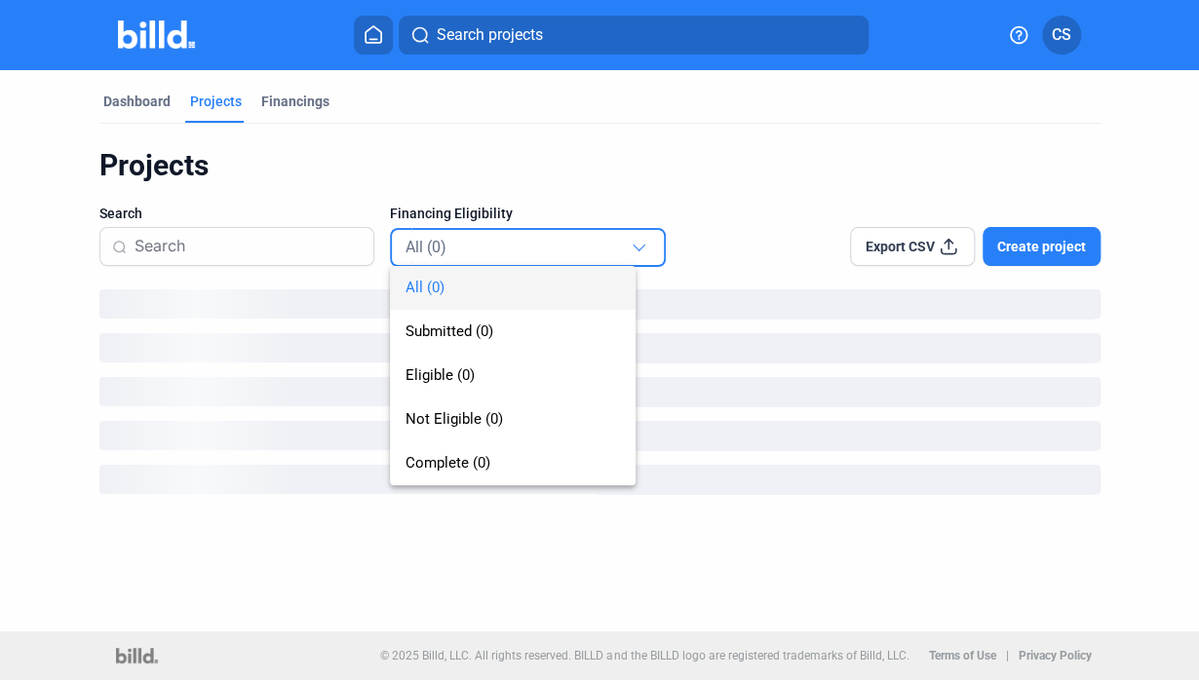
click at [494, 243] on div "All (0) Submitted (0) Eligible (0) Not Eligible (0) Complete (0)" at bounding box center [513, 356] width 247 height 258
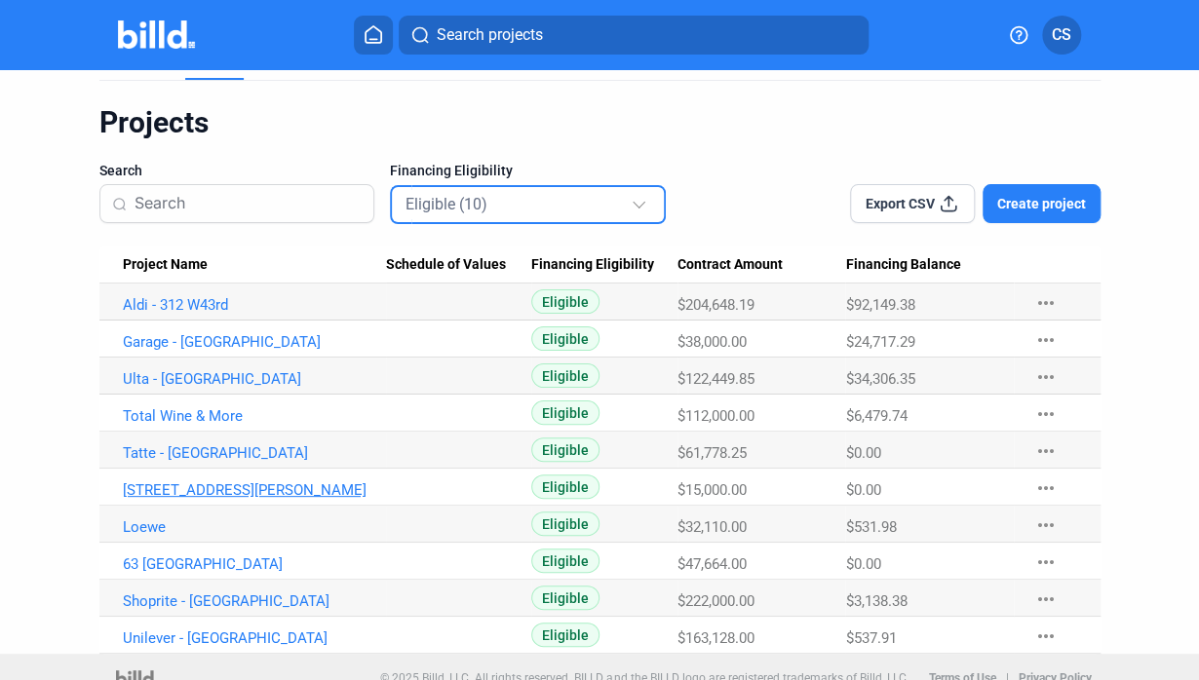
scroll to position [65, 0]
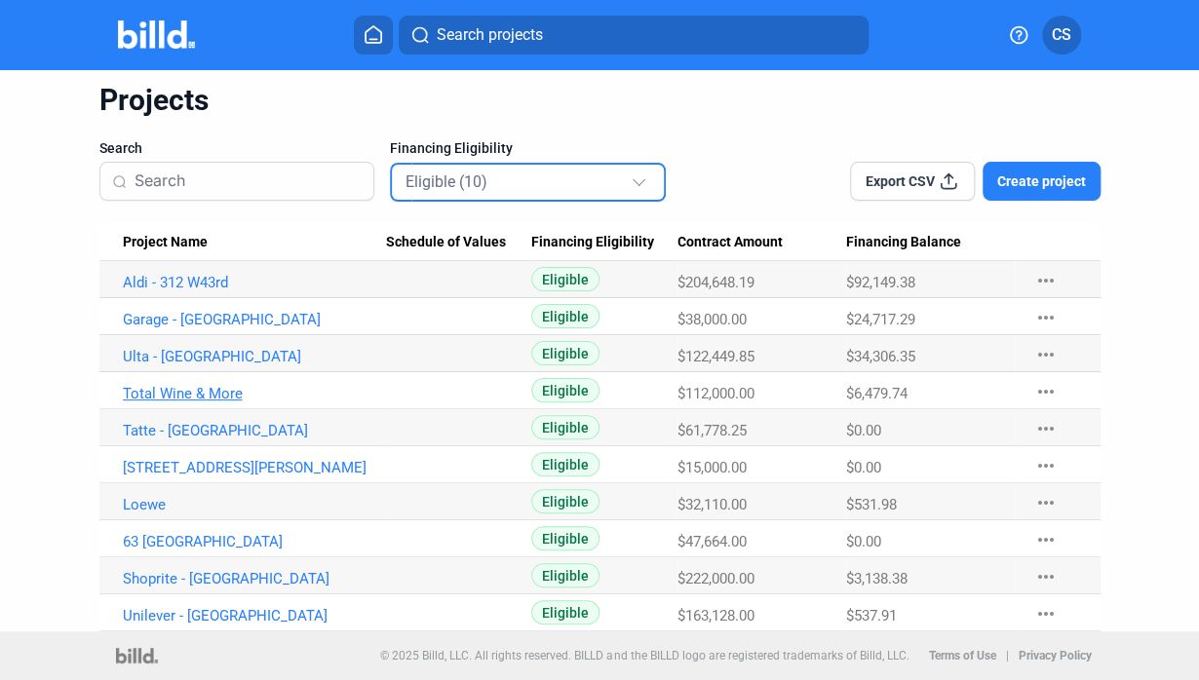
click at [166, 393] on link "Total Wine & More" at bounding box center [254, 394] width 263 height 18
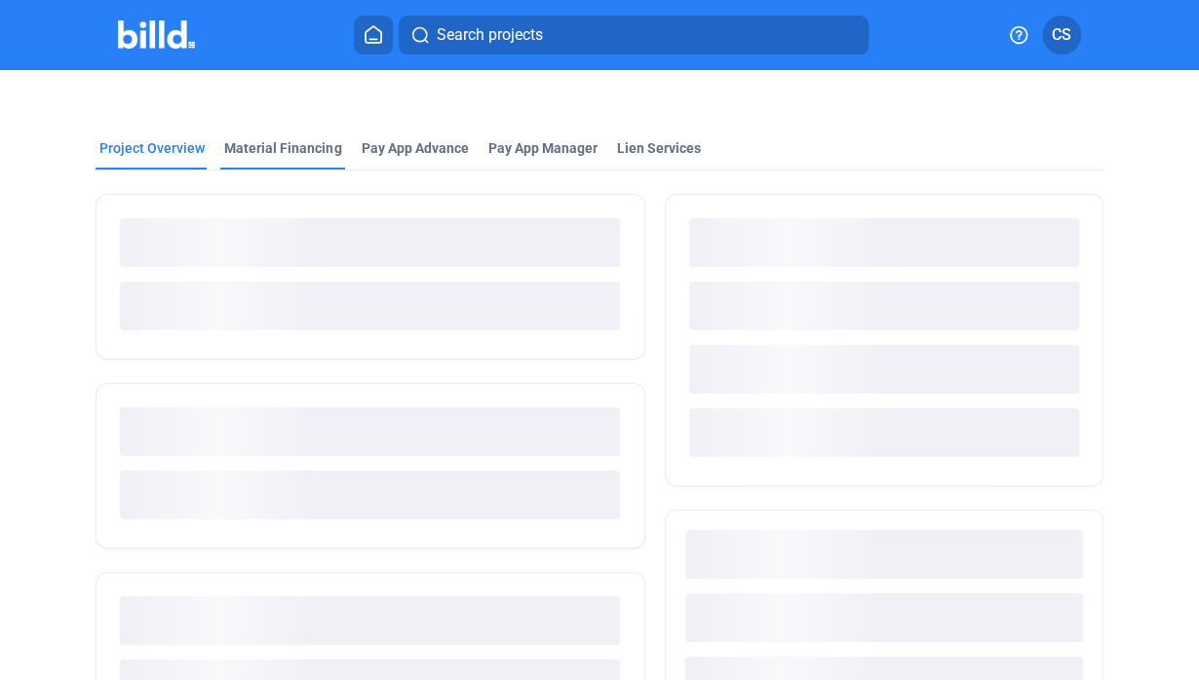
click at [274, 152] on div "Material Financing" at bounding box center [282, 147] width 117 height 19
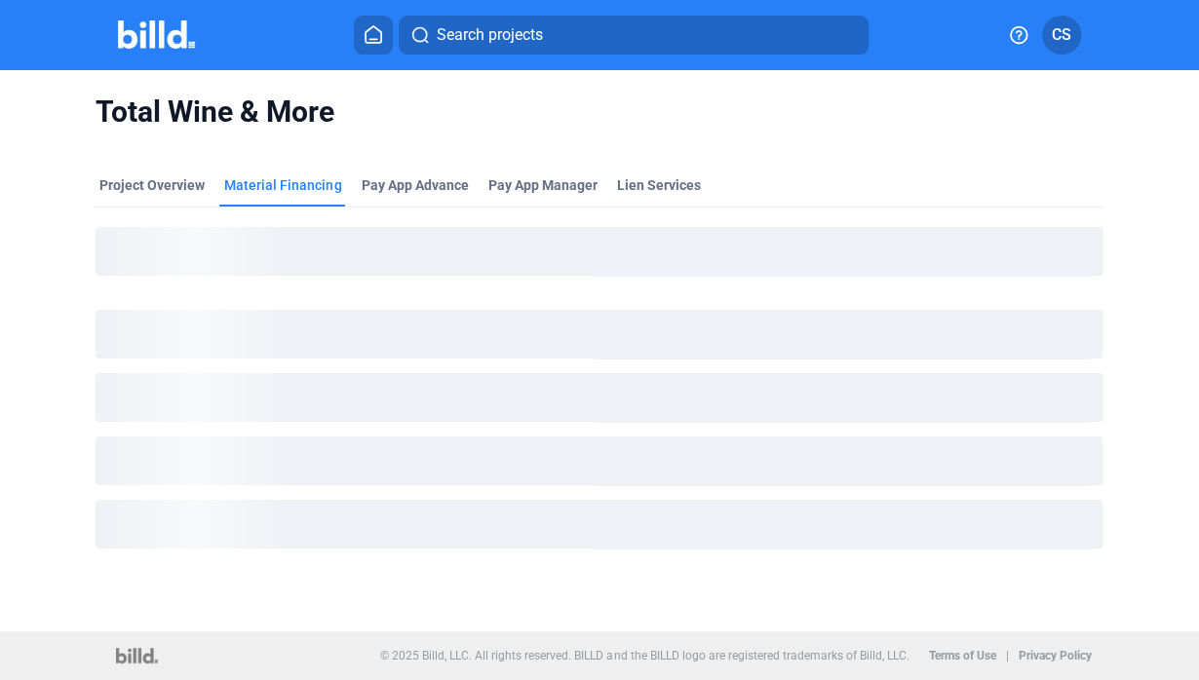
click at [260, 188] on div "Material Financing" at bounding box center [282, 184] width 117 height 19
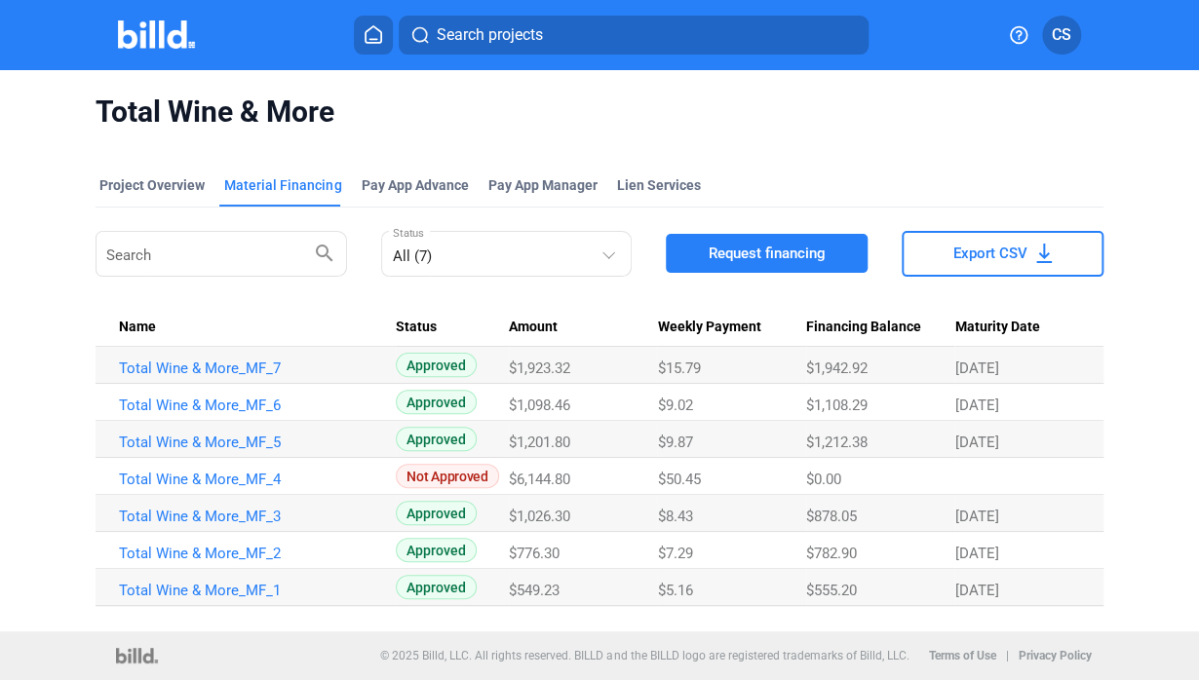
click at [154, 29] on img at bounding box center [156, 34] width 77 height 28
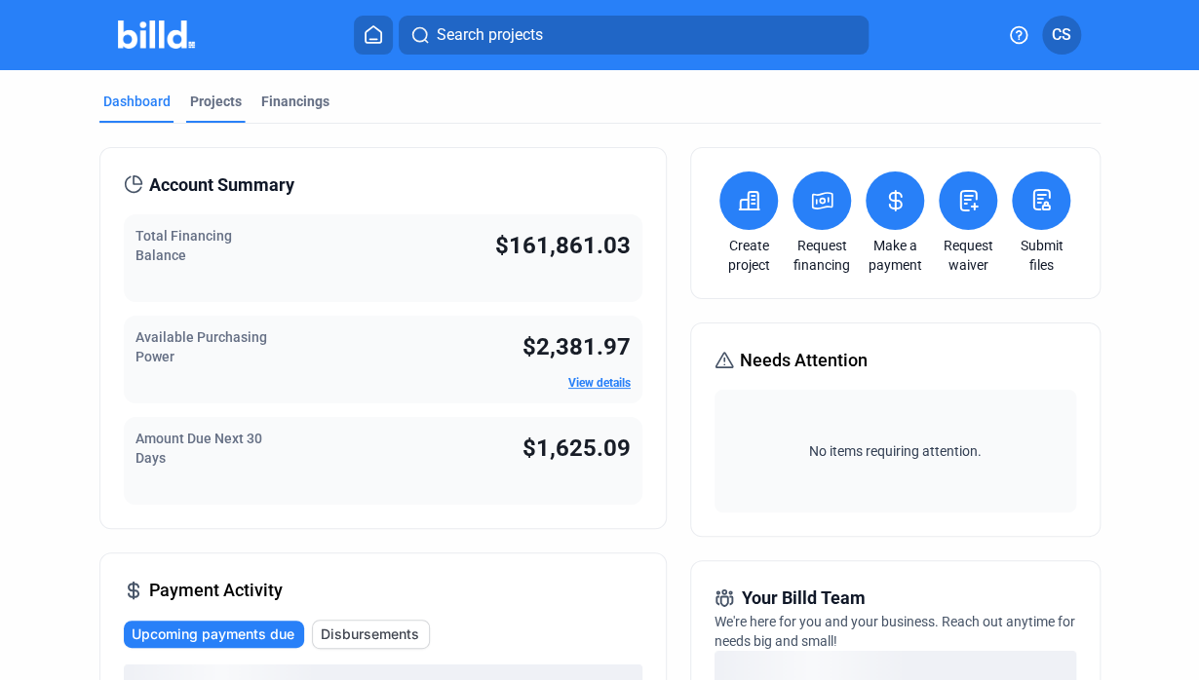
click at [218, 99] on div "Projects" at bounding box center [216, 101] width 52 height 19
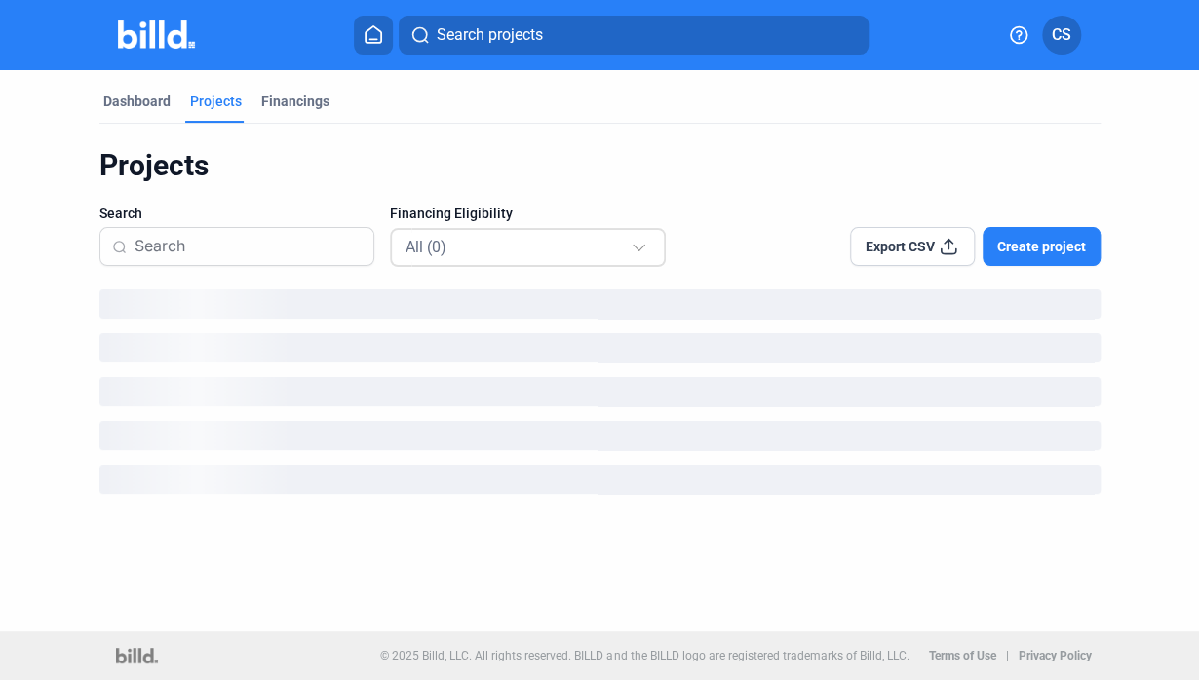
click at [473, 245] on div "All (0)" at bounding box center [517, 246] width 225 height 25
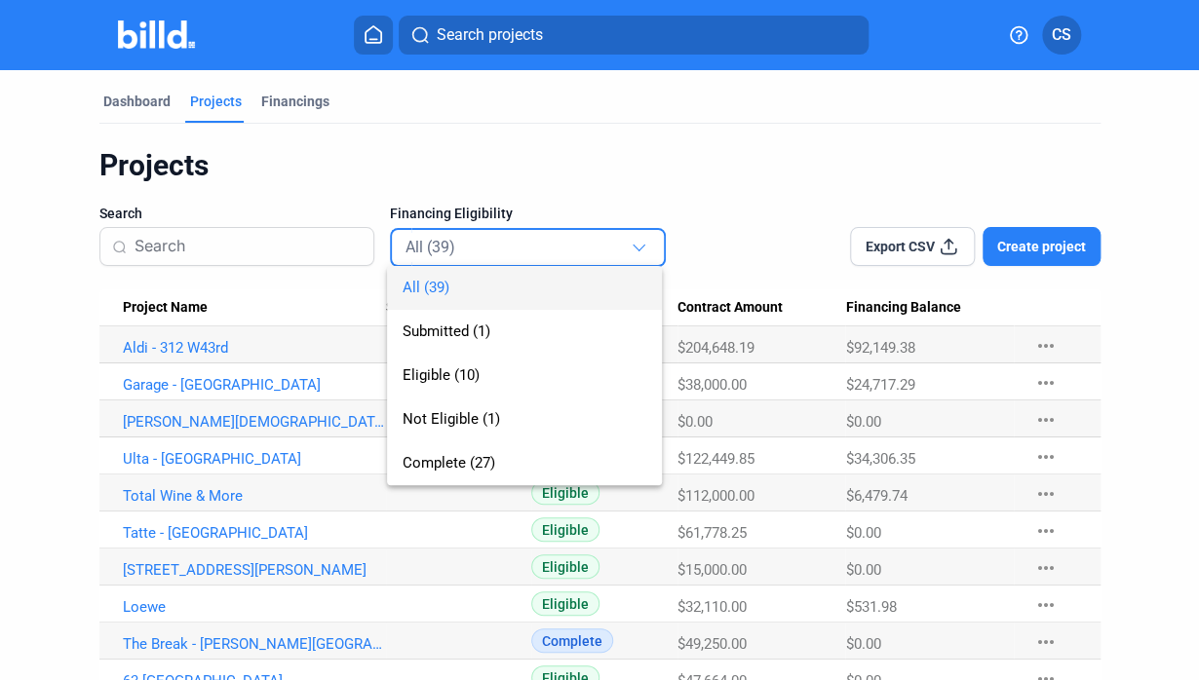
click at [603, 247] on div "All (39) Submitted (1) Eligible (10) Not Eligible (1) Complete (27)" at bounding box center [509, 356] width 244 height 258
click at [425, 378] on span "Eligible (10)" at bounding box center [440, 375] width 77 height 18
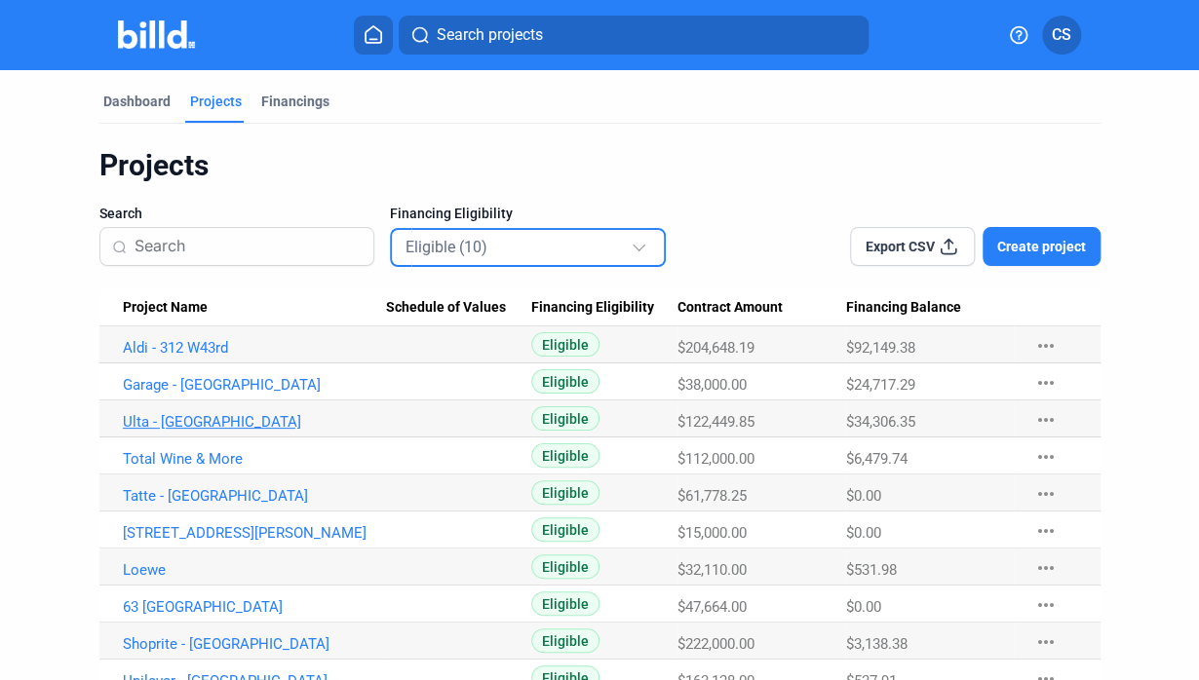
click at [171, 418] on link "Ulta - [GEOGRAPHIC_DATA]" at bounding box center [254, 422] width 263 height 18
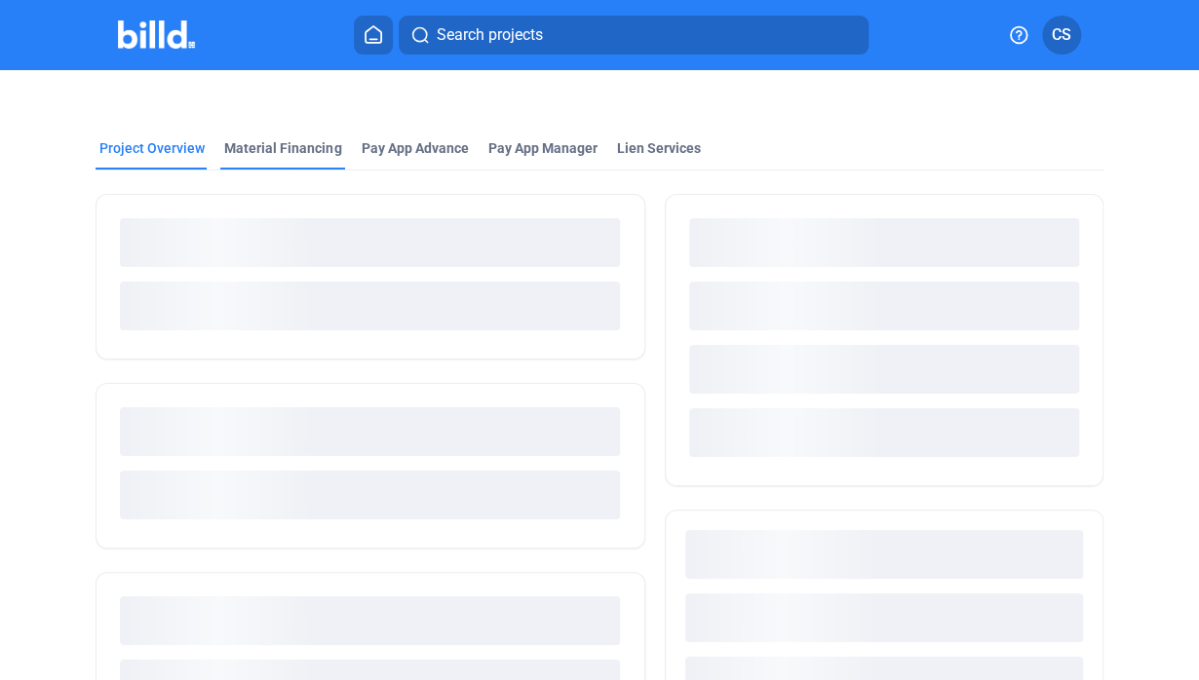
click at [277, 153] on div "Material Financing" at bounding box center [282, 147] width 117 height 19
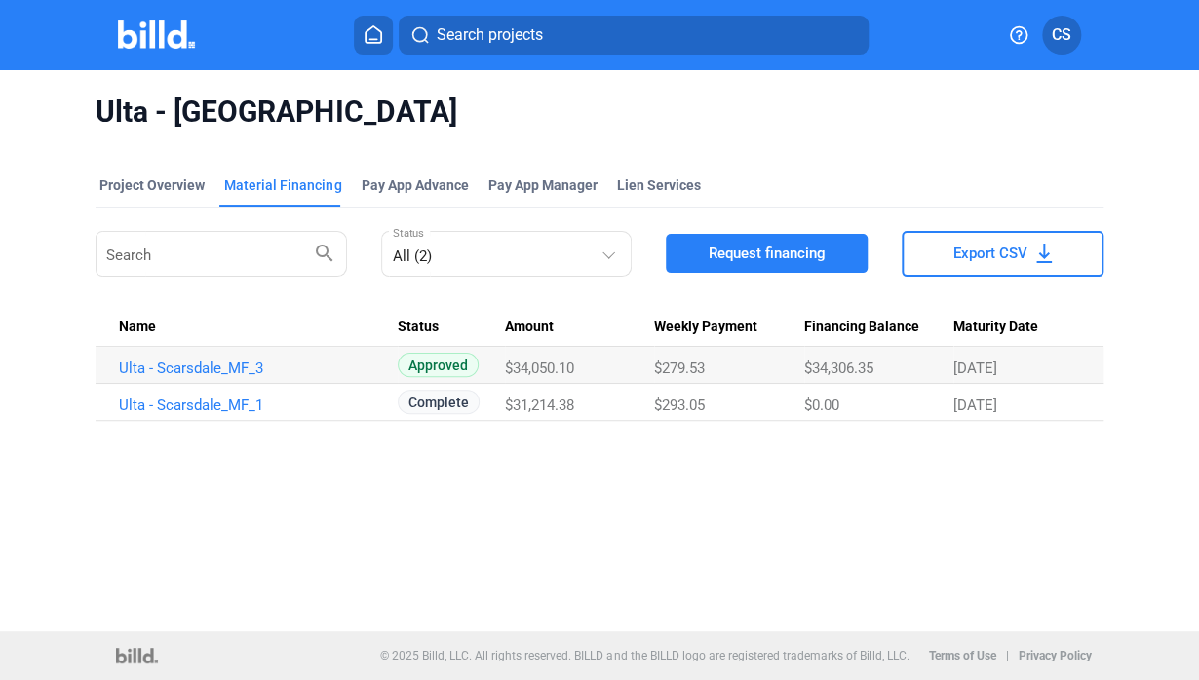
click at [143, 45] on img at bounding box center [156, 34] width 77 height 28
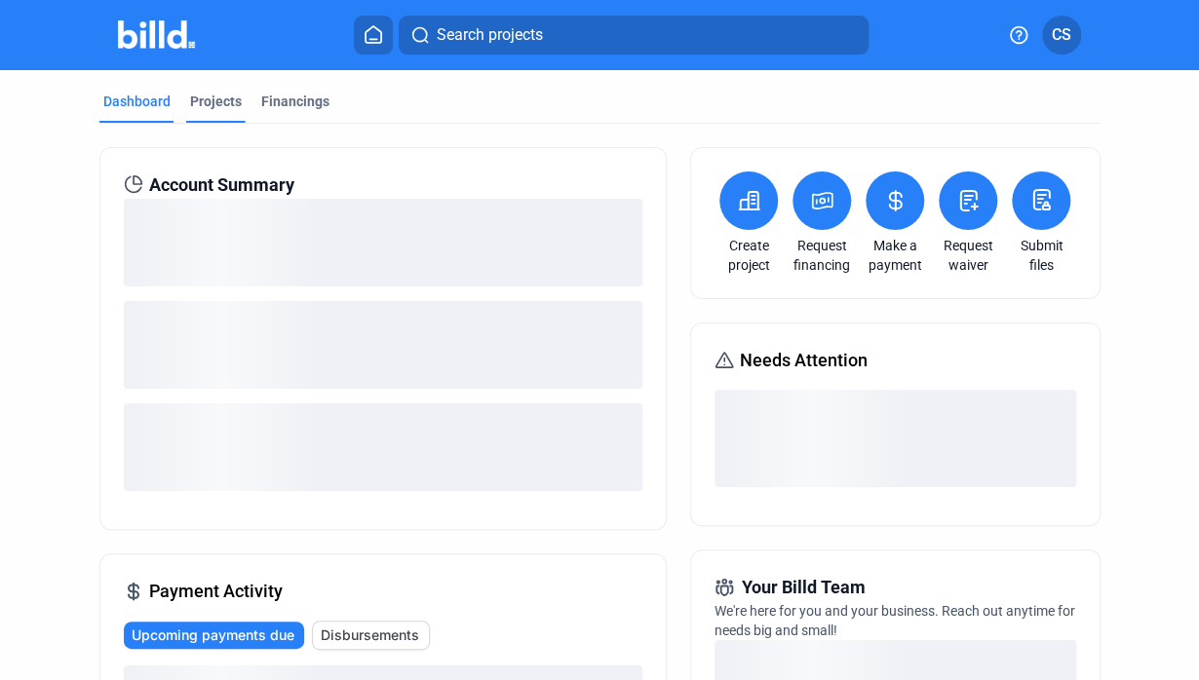
click at [208, 96] on div "Projects" at bounding box center [216, 101] width 52 height 19
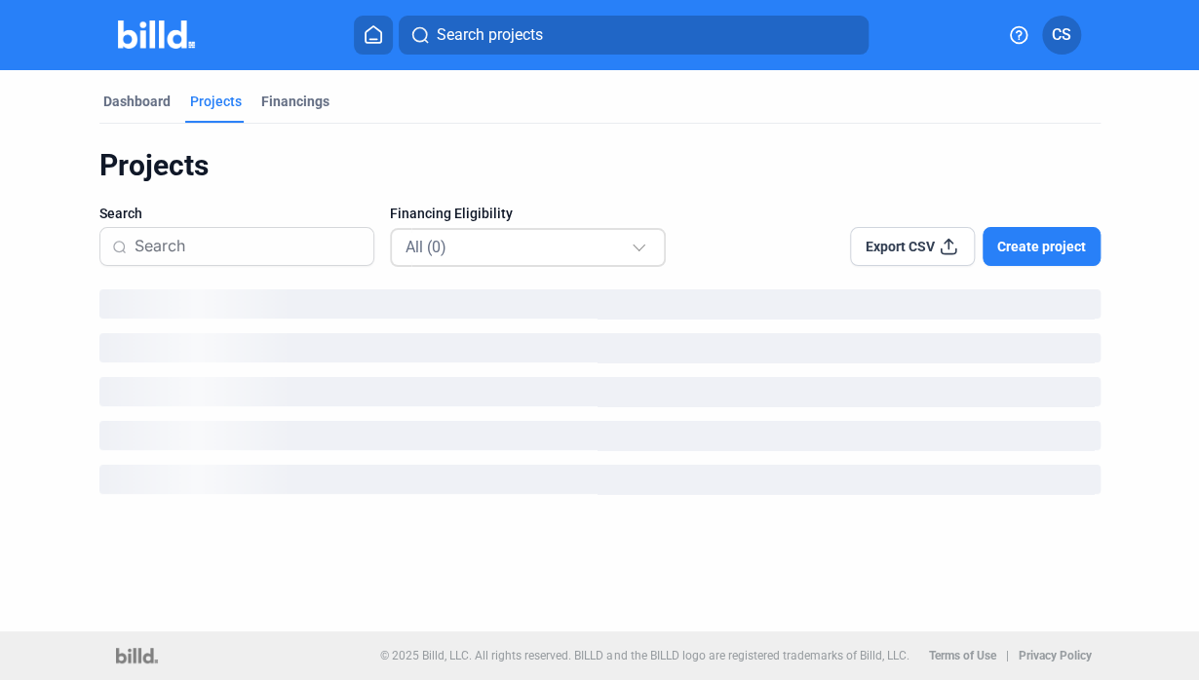
click at [499, 258] on div "All (0)" at bounding box center [528, 247] width 247 height 38
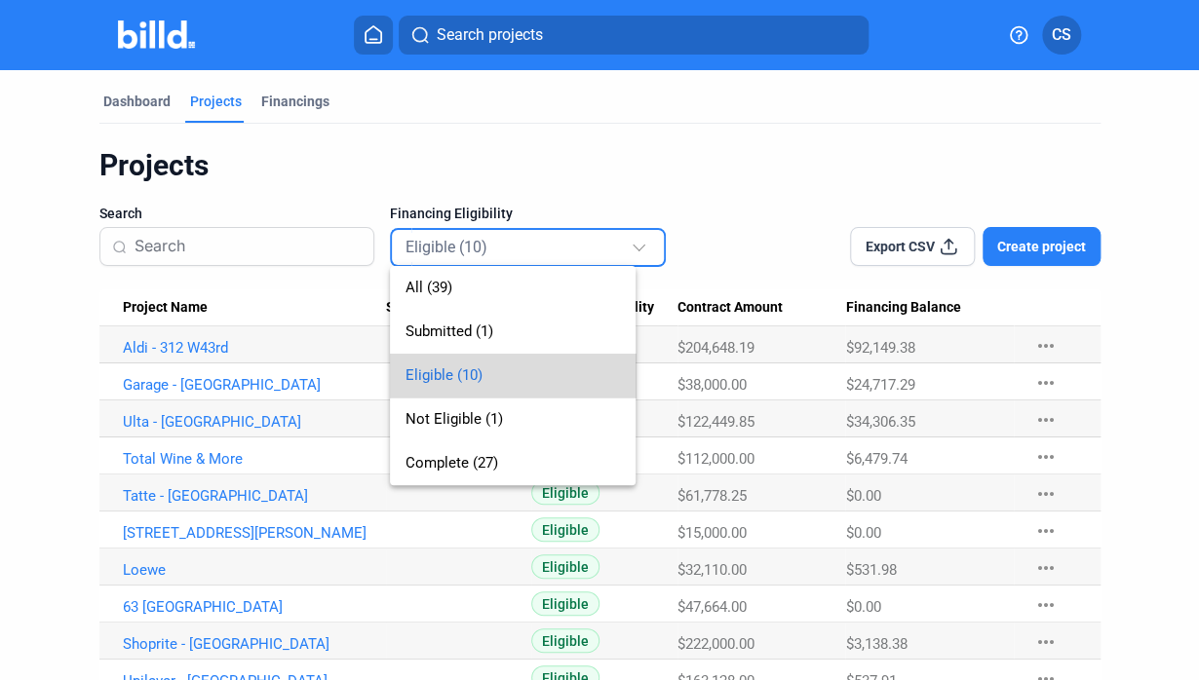
click at [442, 376] on Values at bounding box center [458, 382] width 145 height 37
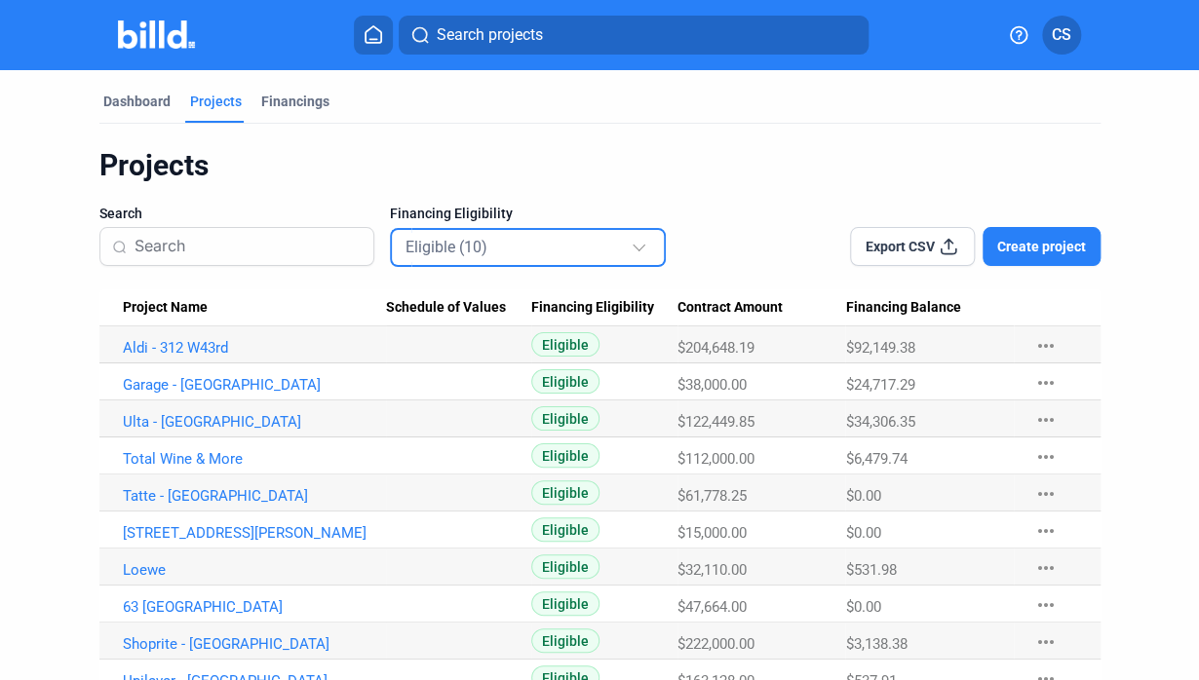
click at [472, 254] on mat-select-trigger "Eligible (10)" at bounding box center [446, 247] width 82 height 19
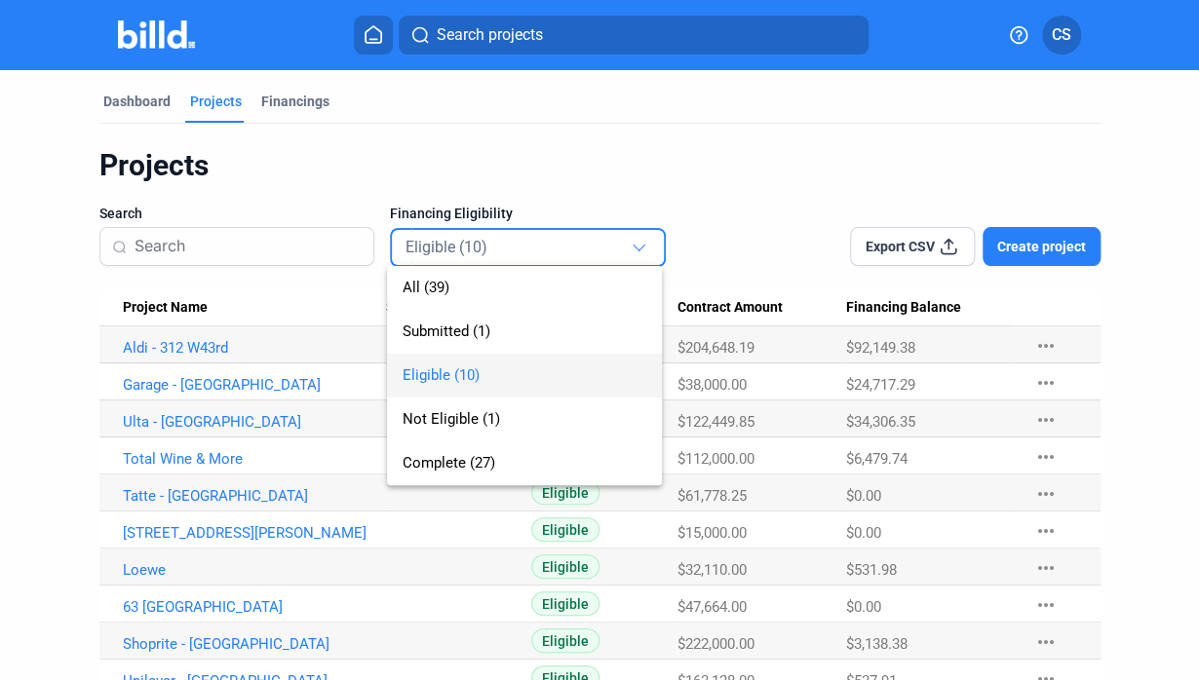
click at [442, 367] on span "Eligible (10)" at bounding box center [440, 375] width 77 height 18
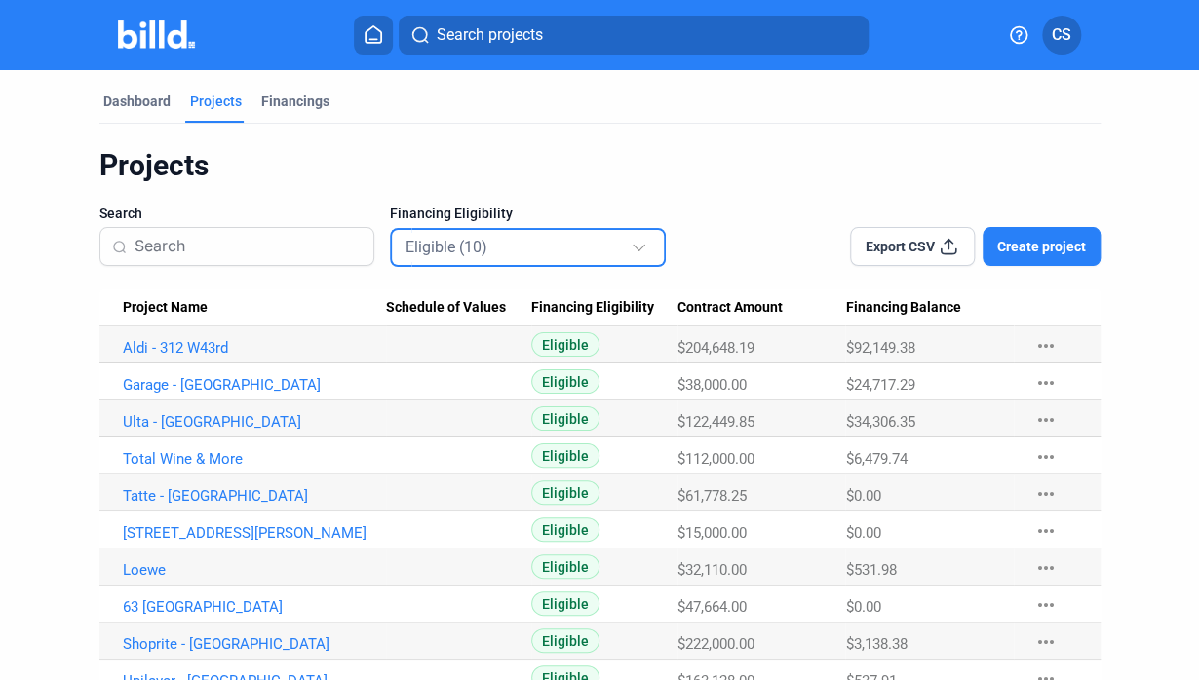
click at [322, 157] on div "Projects" at bounding box center [599, 165] width 1001 height 37
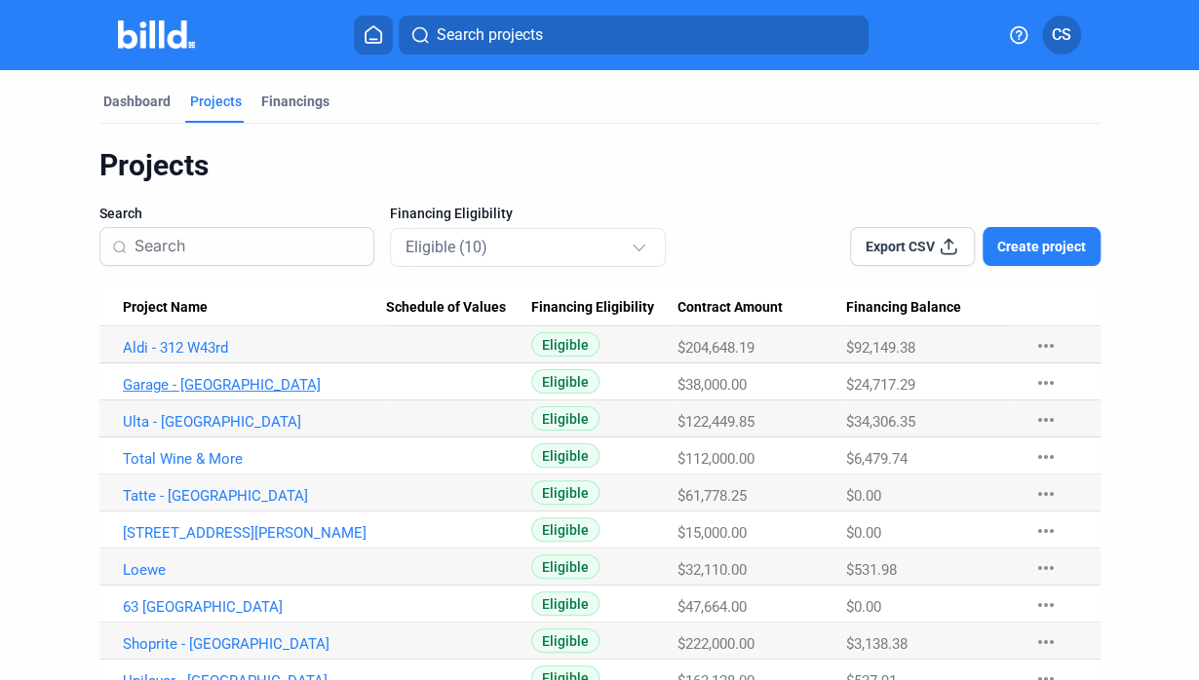
click at [208, 383] on link "Garage - [GEOGRAPHIC_DATA]" at bounding box center [254, 385] width 263 height 18
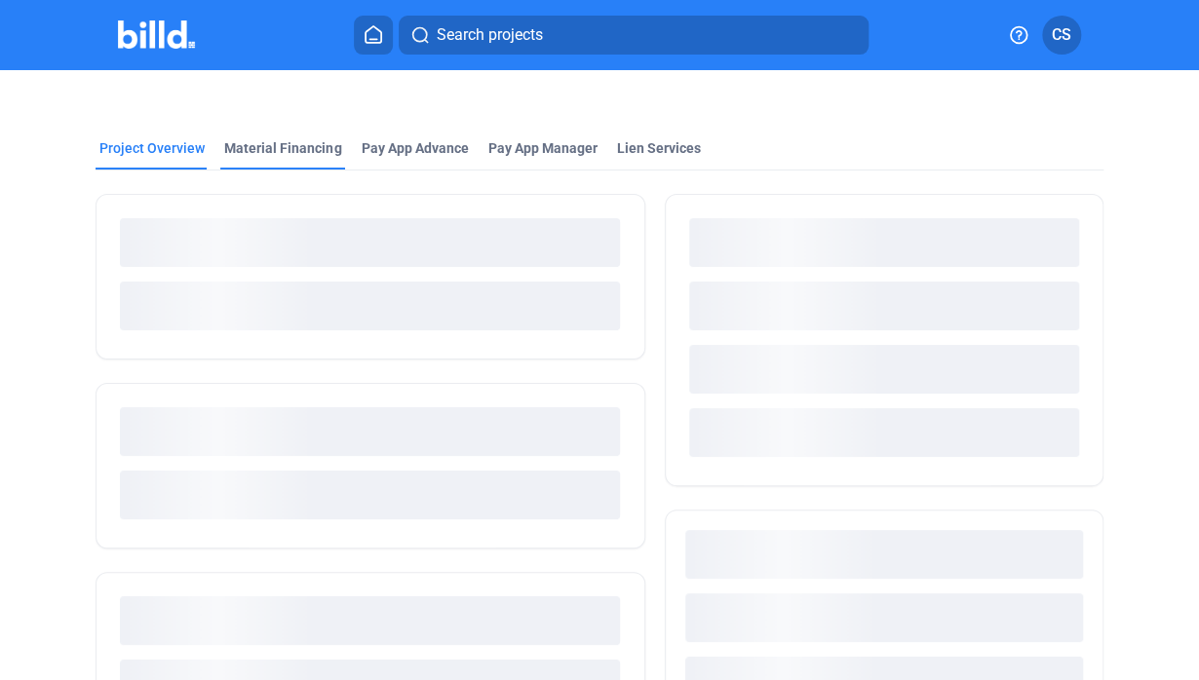
click at [277, 142] on div "Material Financing" at bounding box center [282, 147] width 117 height 19
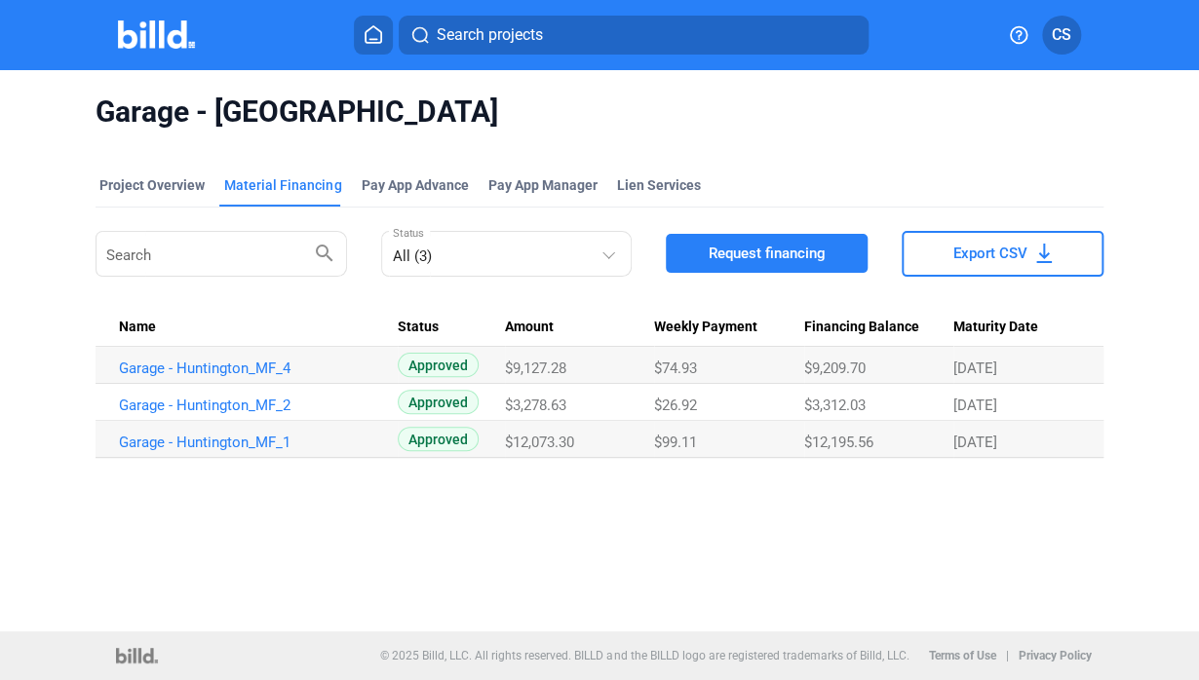
click at [141, 50] on div at bounding box center [177, 34] width 118 height 31
click at [150, 33] on img at bounding box center [156, 34] width 77 height 28
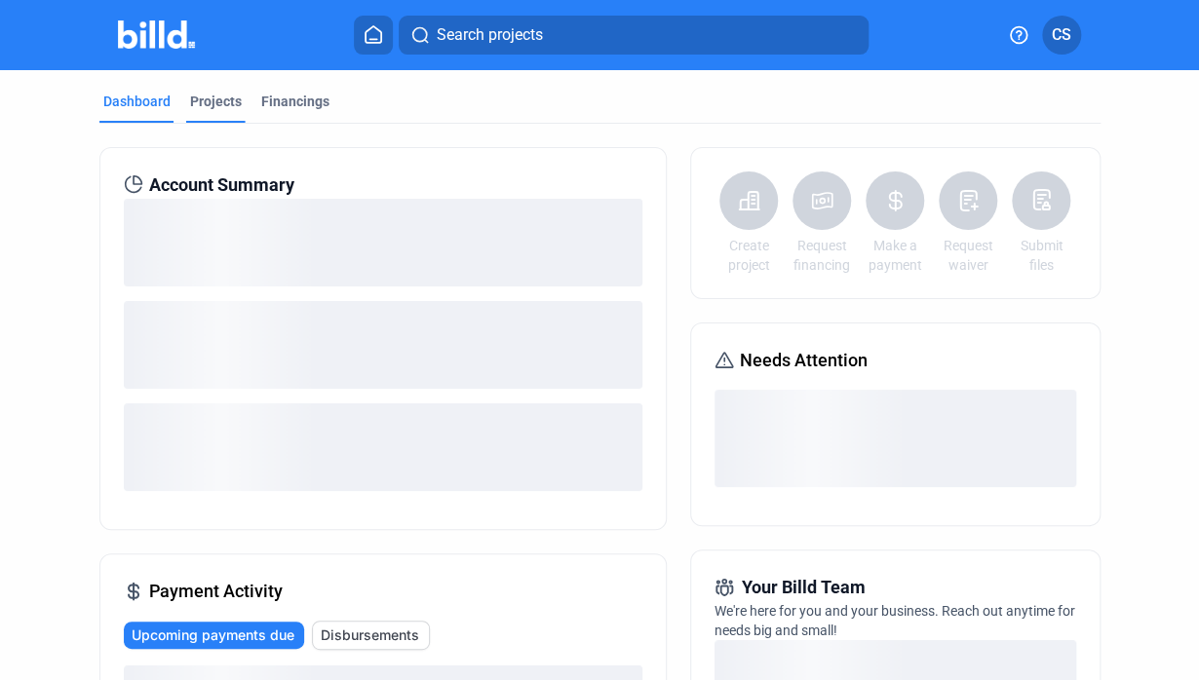
click at [207, 101] on div "Projects" at bounding box center [216, 101] width 52 height 19
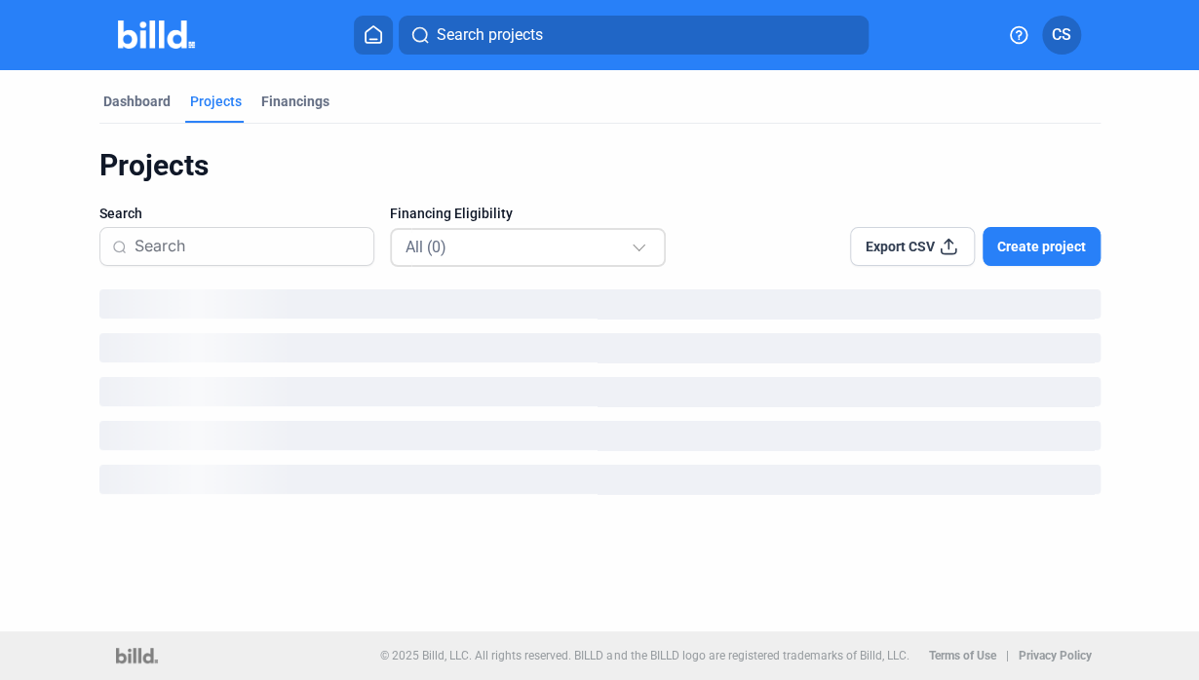
click at [539, 237] on div "All (0)" at bounding box center [517, 246] width 225 height 25
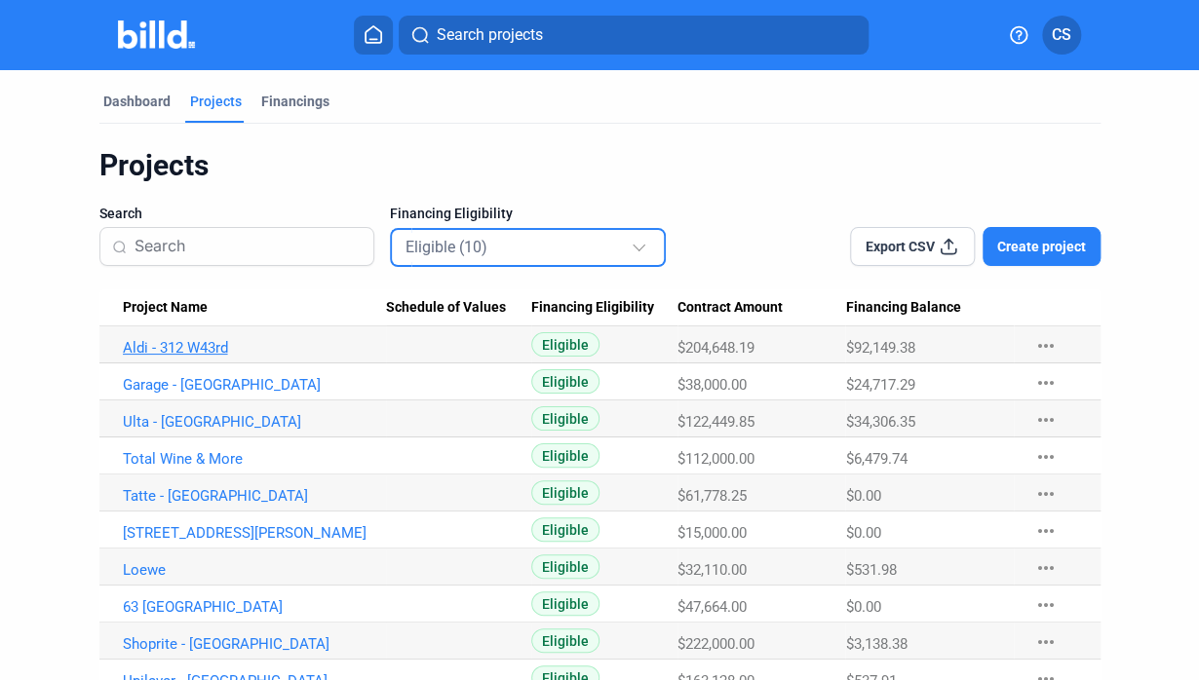
click at [144, 350] on link "Aldi - 312 W43rd" at bounding box center [254, 348] width 263 height 18
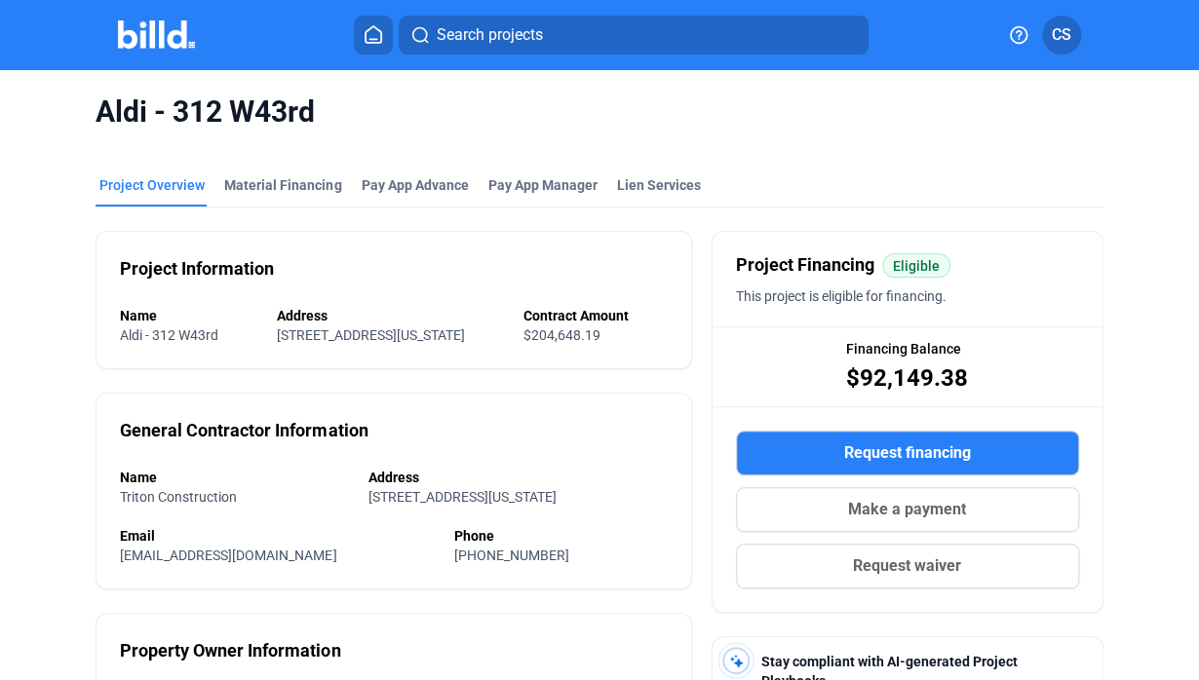
click at [289, 155] on mat-tab-group "Project Overview Material Financing Pay App Advance Pay App Manager Lien Servic…" at bounding box center [599, 655] width 1007 height 1003
click at [288, 182] on div "Material Financing" at bounding box center [282, 184] width 117 height 19
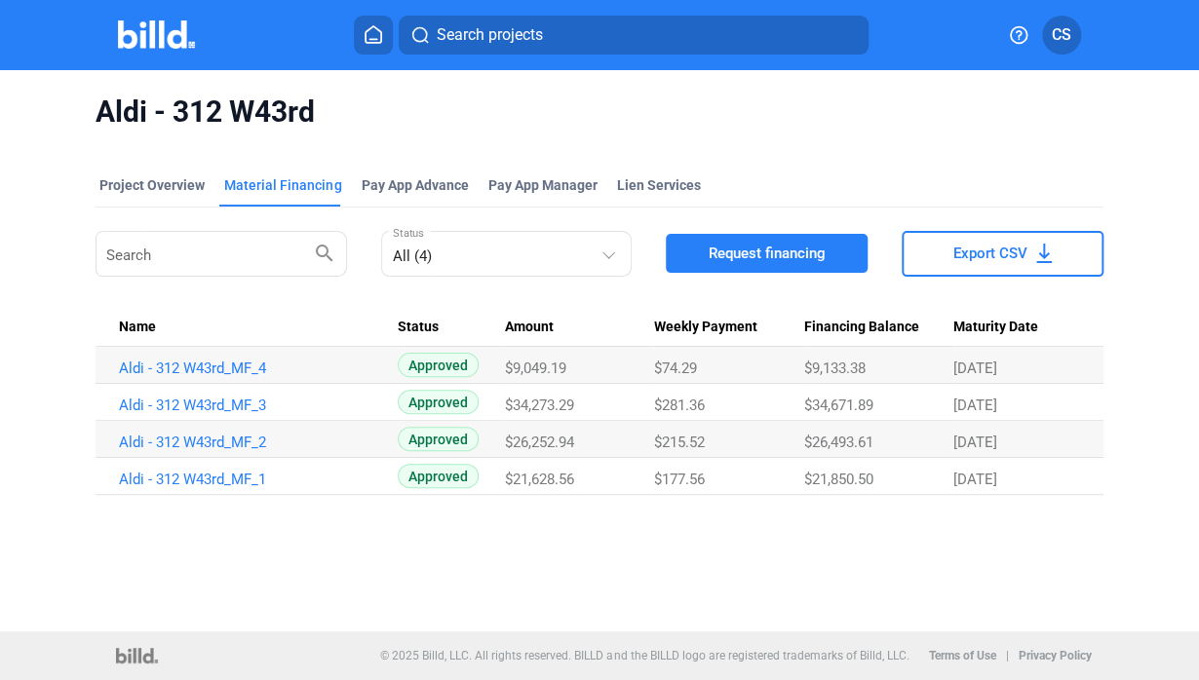
drag, startPoint x: 276, startPoint y: 402, endPoint x: 108, endPoint y: 402, distance: 167.6
click at [108, 402] on td "Aldi - 312 W43rd_MF_3" at bounding box center [247, 402] width 302 height 37
copy link "Aldi - 312 W43rd_MF_3"
drag, startPoint x: 287, startPoint y: 367, endPoint x: 120, endPoint y: 364, distance: 167.7
click at [120, 364] on link "Aldi - 312 W43rd_MF_4" at bounding box center [250, 369] width 263 height 18
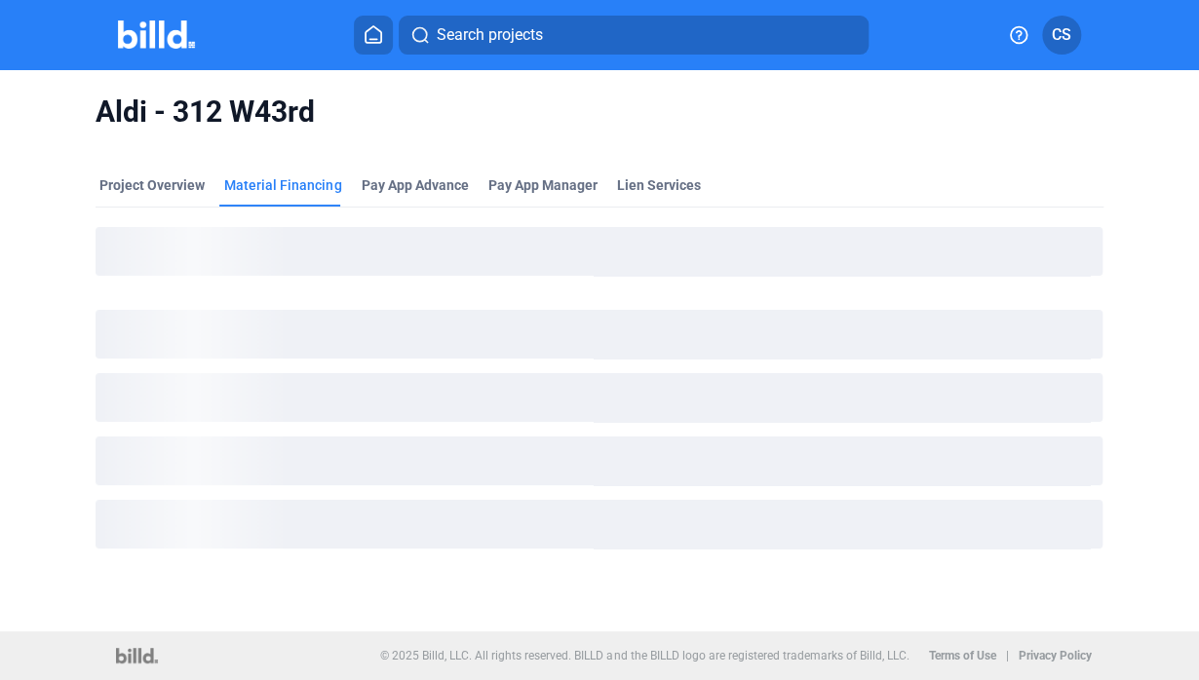
copy link "Aldi - 312 W43rd_MF_4"
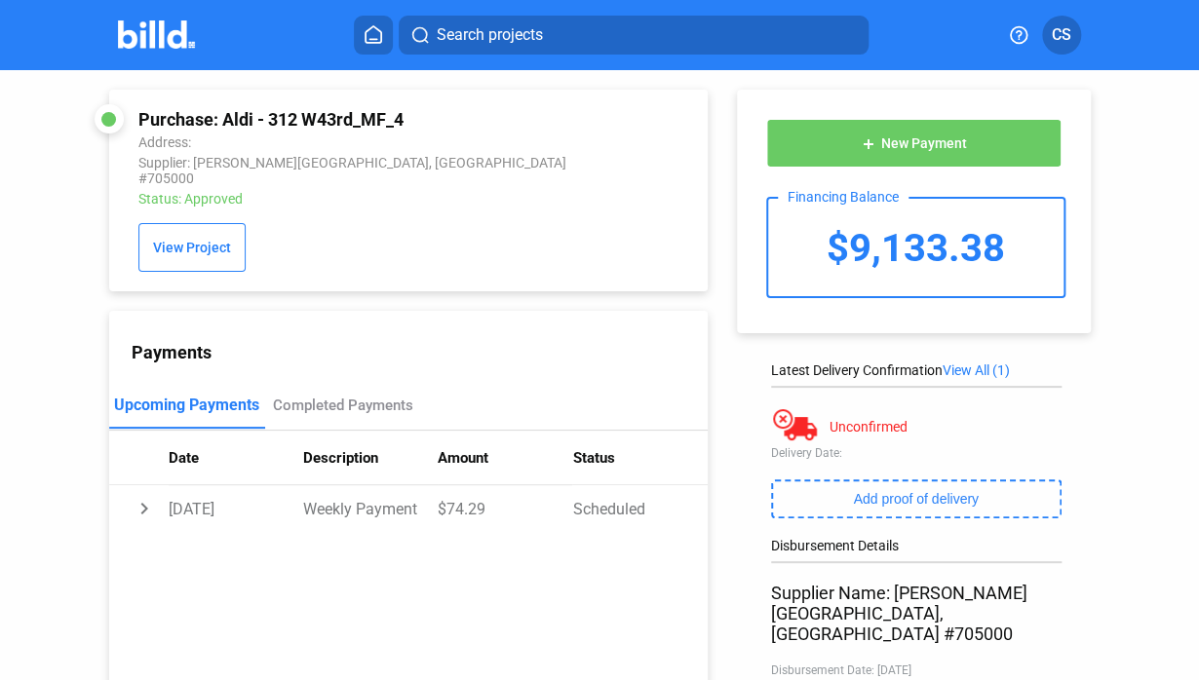
drag, startPoint x: 411, startPoint y: 111, endPoint x: 221, endPoint y: 118, distance: 190.2
click at [221, 118] on div "Purchase: Aldi - 312 W43rd_MF_4" at bounding box center [354, 119] width 432 height 20
copy div "Aldi - 312 W43rd_MF_4"
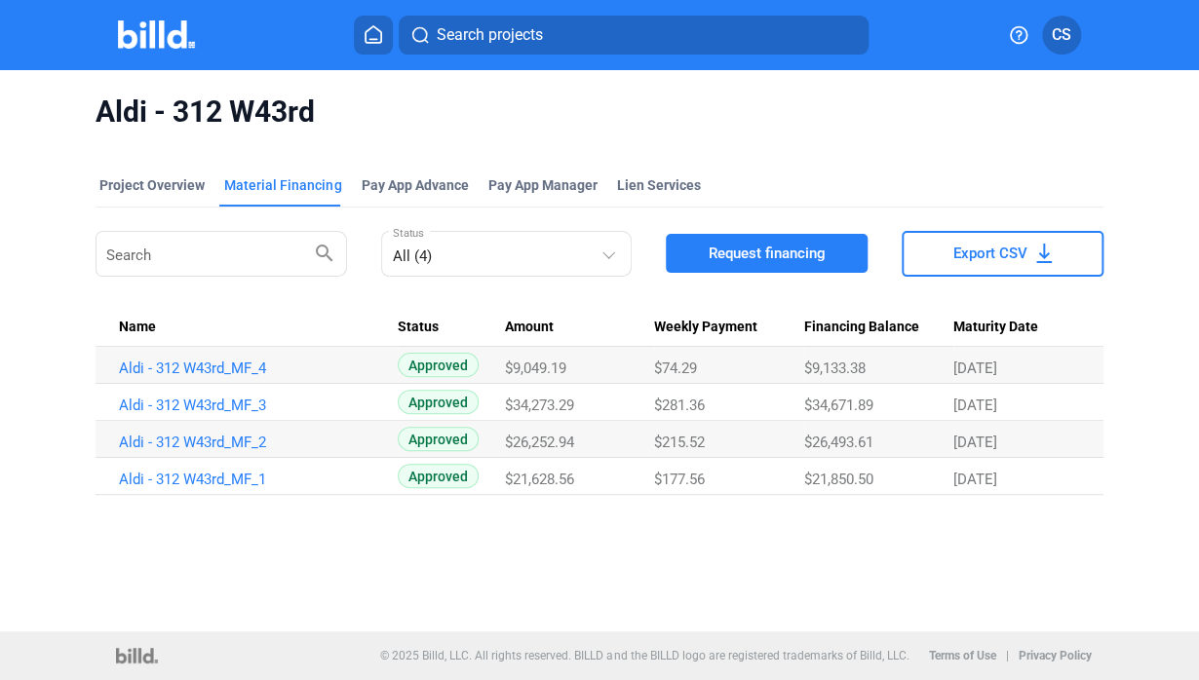
click at [544, 363] on span "$9,049.19" at bounding box center [535, 369] width 61 height 18
click at [215, 406] on link "Aldi - 312 W43rd_MF_3" at bounding box center [250, 406] width 263 height 18
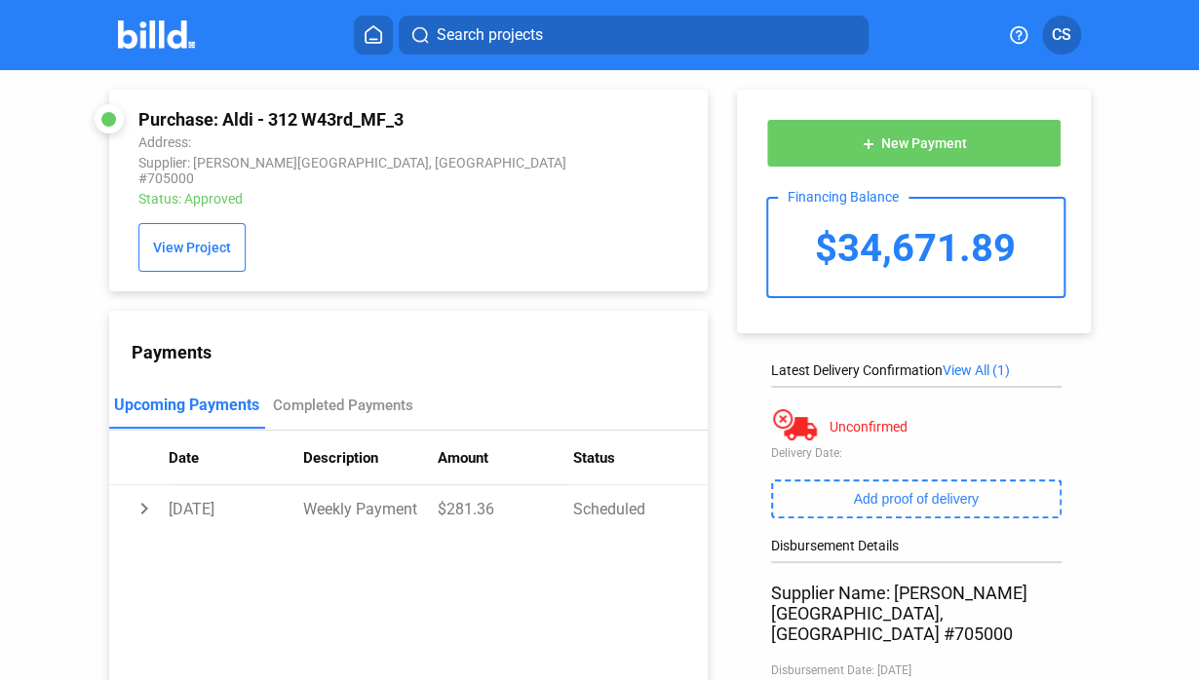
scroll to position [400, 0]
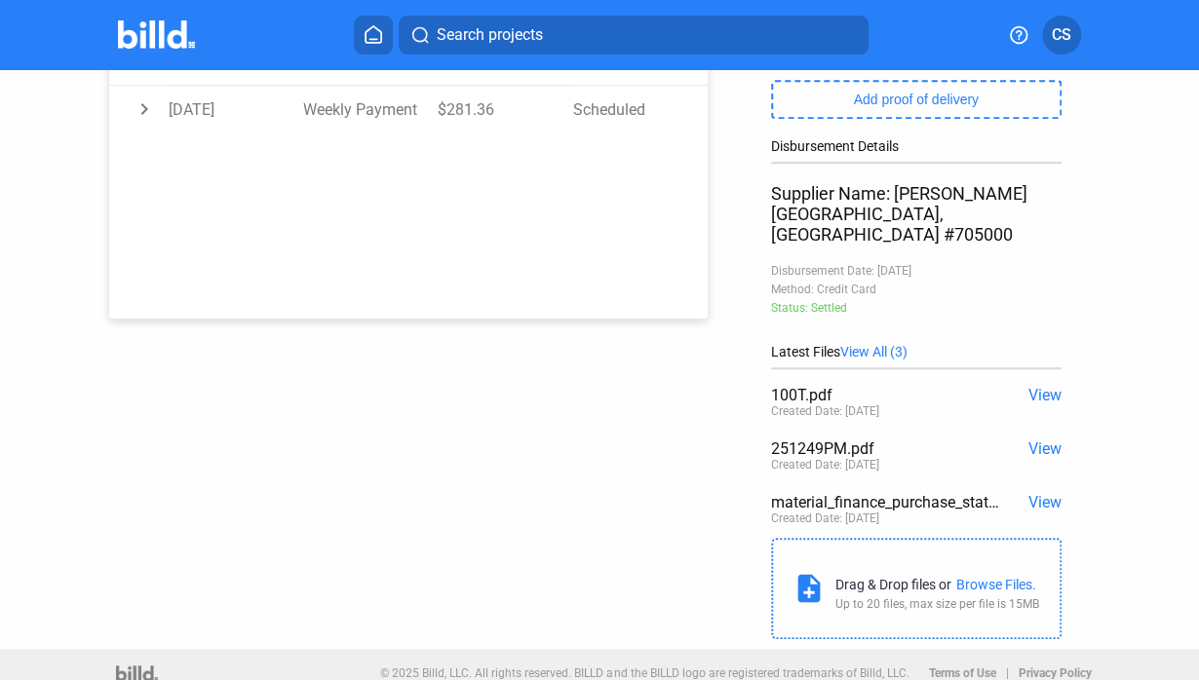
click at [1034, 440] on span "View" at bounding box center [1043, 449] width 33 height 19
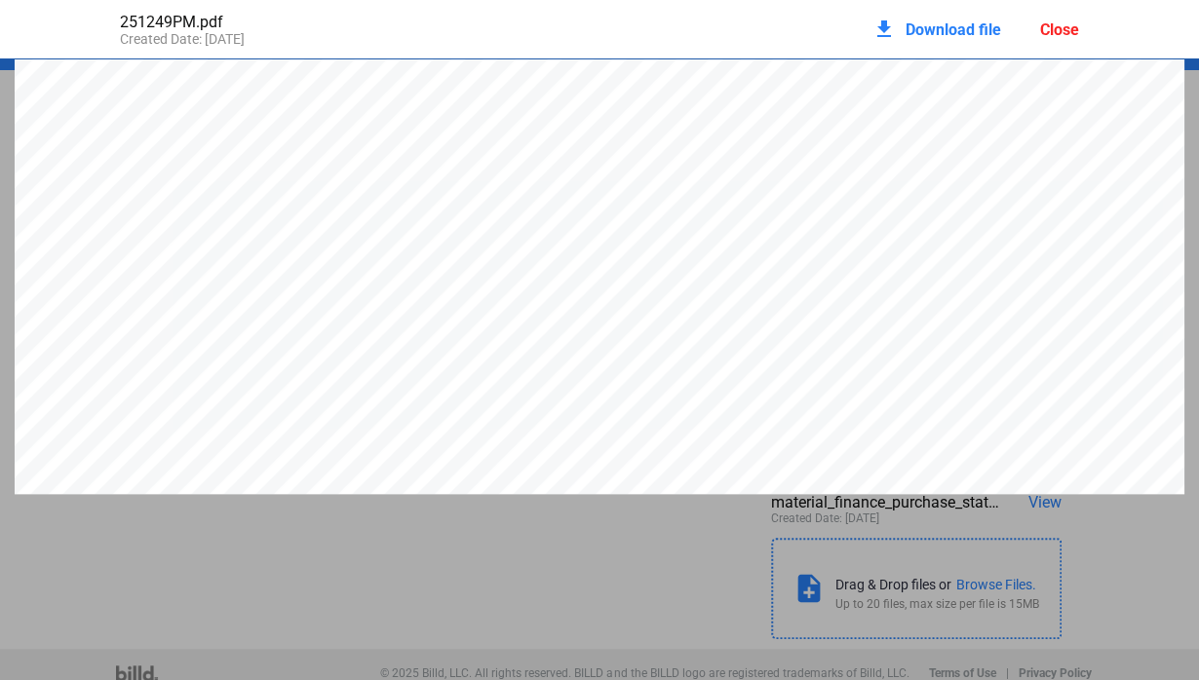
scroll to position [10, 0]
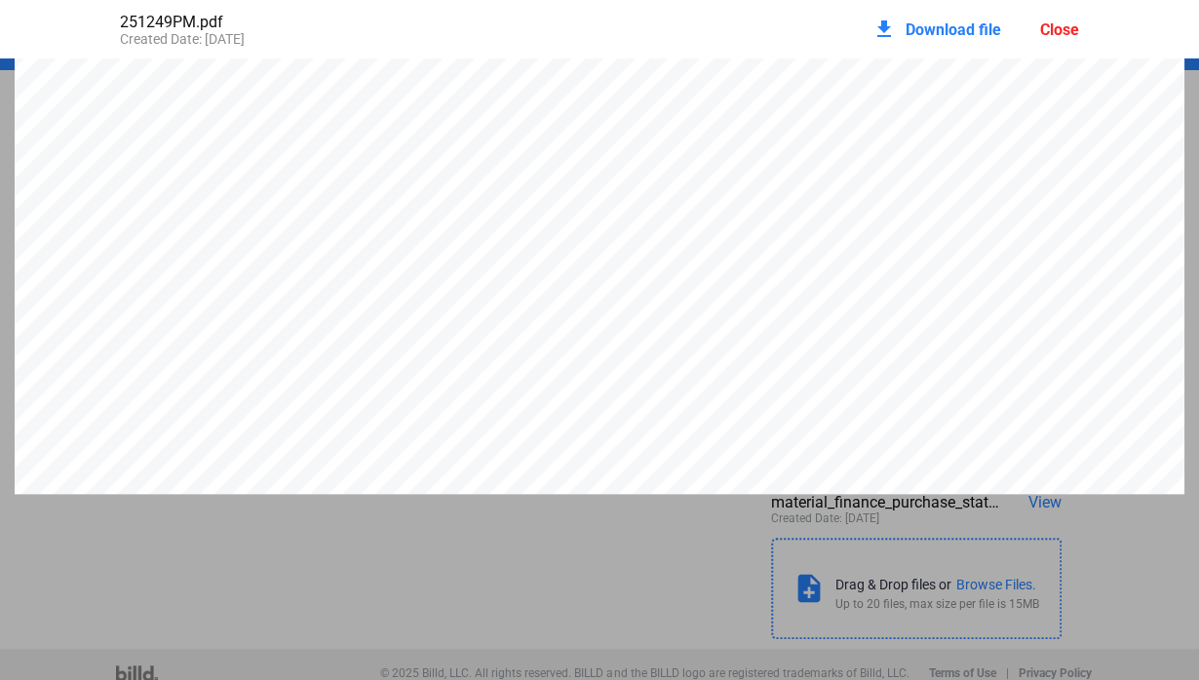
click at [1070, 31] on div "Close" at bounding box center [1059, 29] width 39 height 19
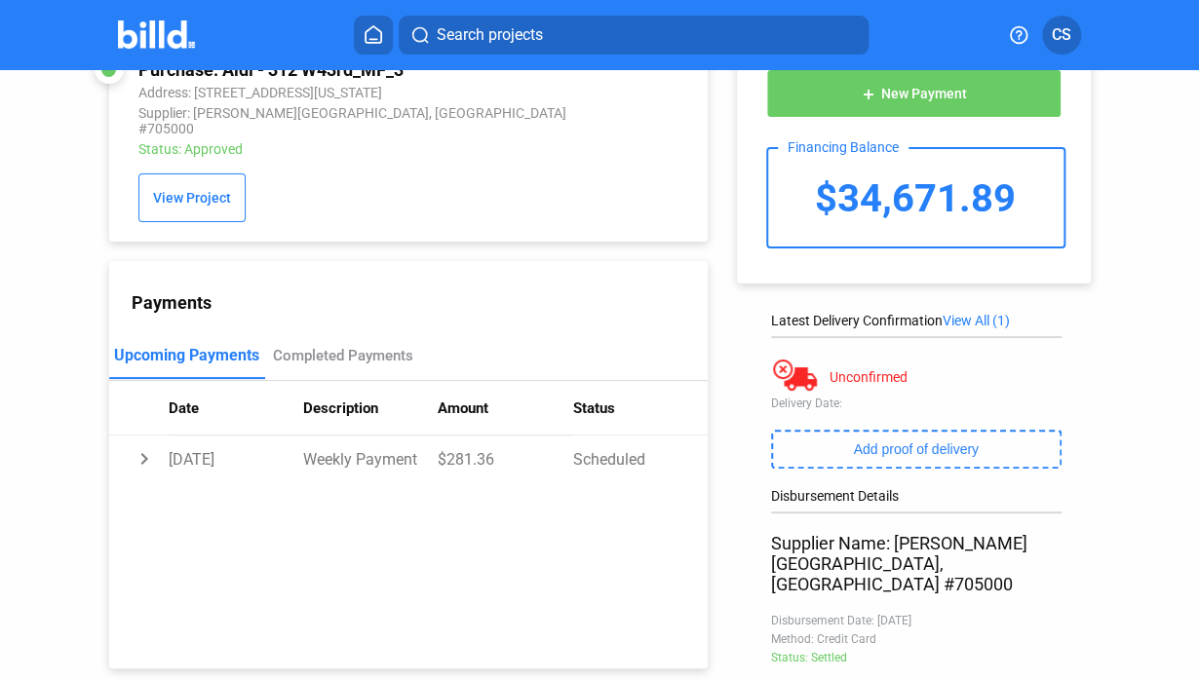
scroll to position [0, 0]
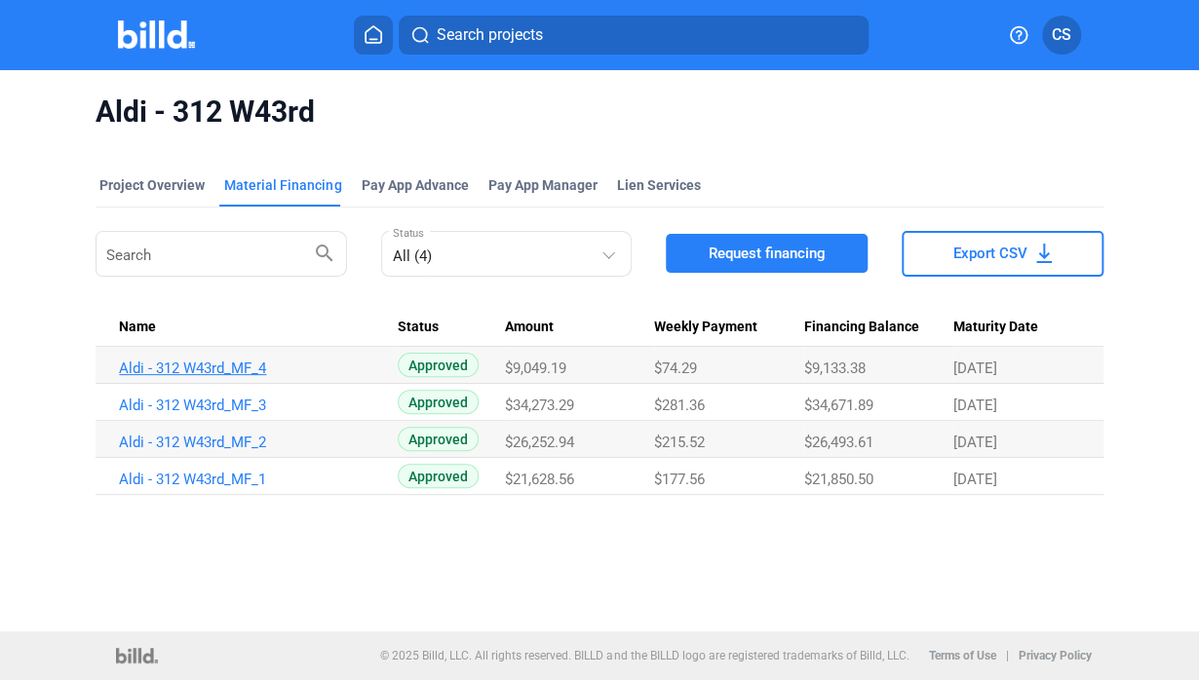
click at [209, 364] on link "Aldi - 312 W43rd_MF_4" at bounding box center [250, 369] width 263 height 18
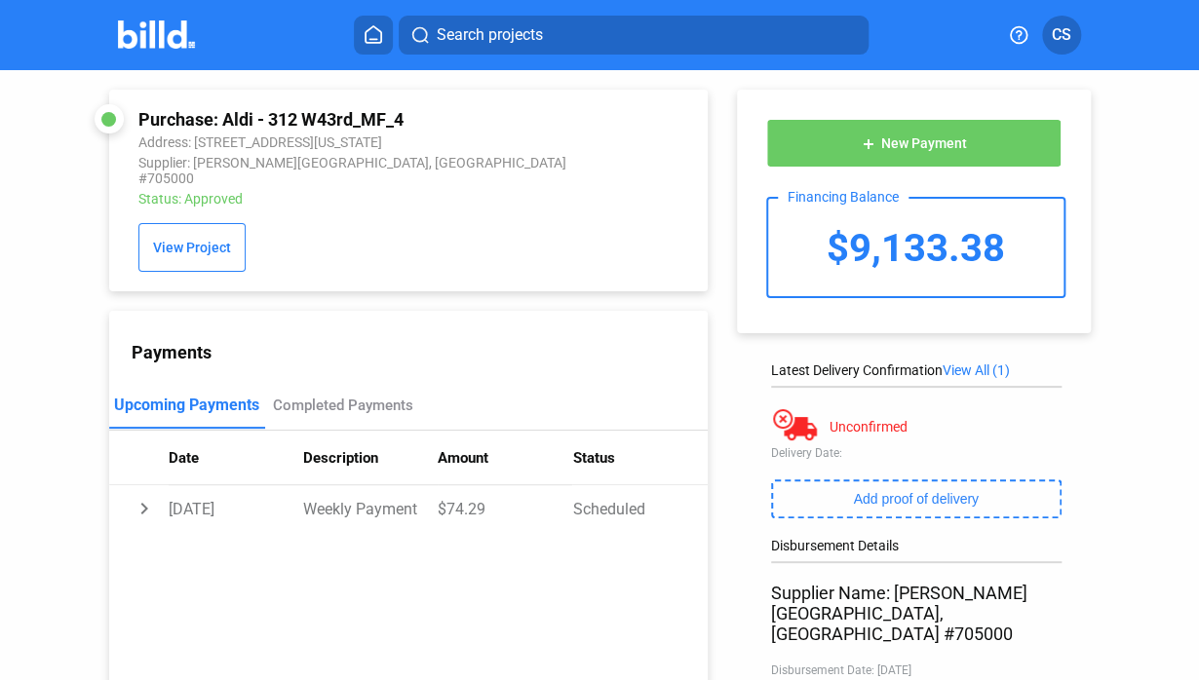
scroll to position [347, 0]
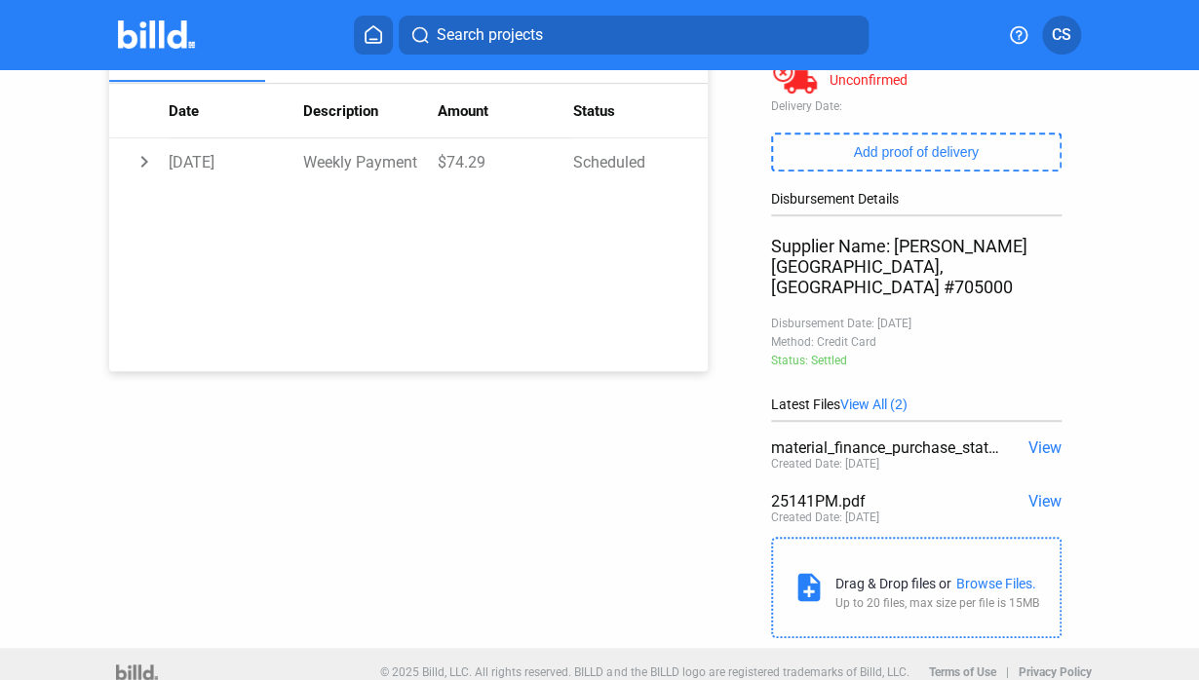
click at [1040, 492] on span "View" at bounding box center [1043, 501] width 33 height 19
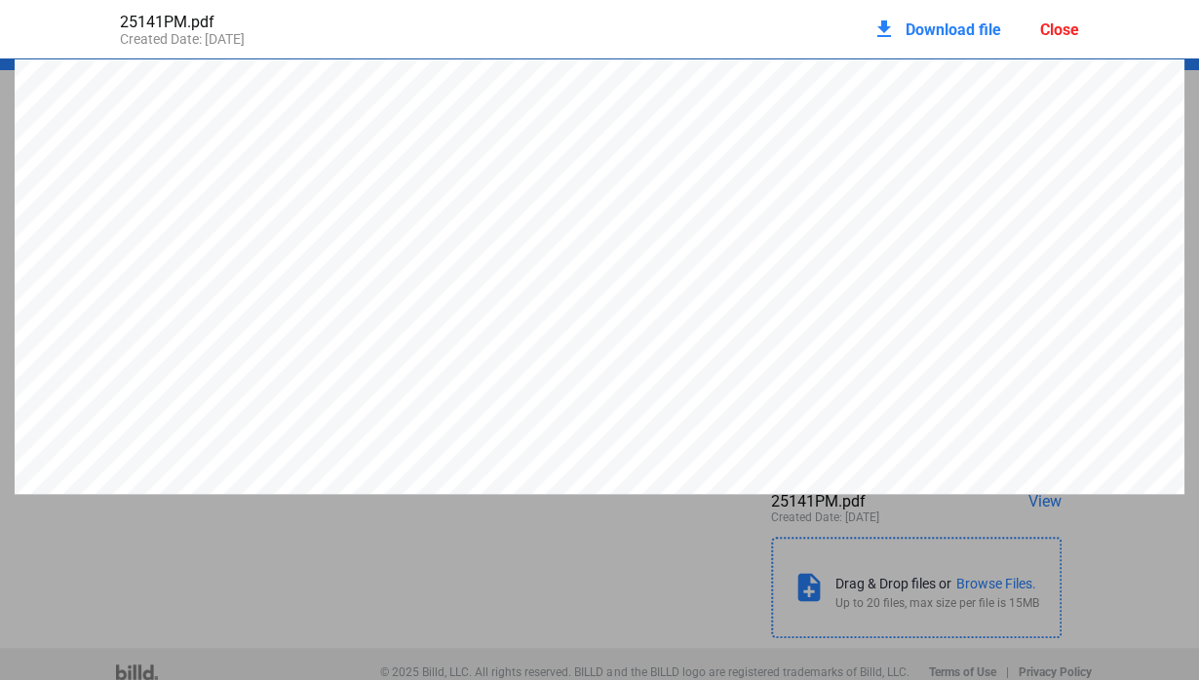
scroll to position [10, 0]
